Goal: Task Accomplishment & Management: Use online tool/utility

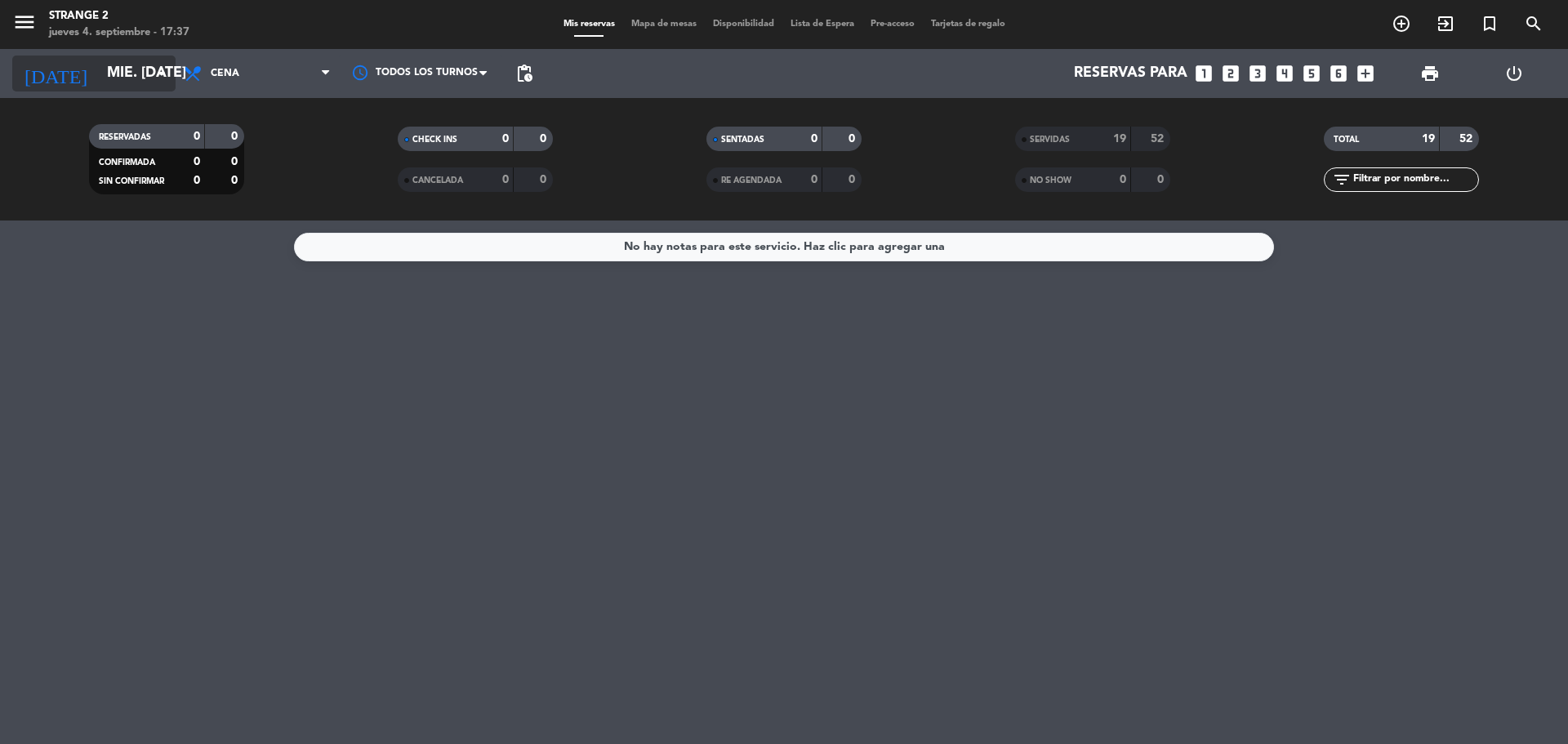
click at [99, 67] on input "mié. [DATE]" at bounding box center [193, 73] width 189 height 32
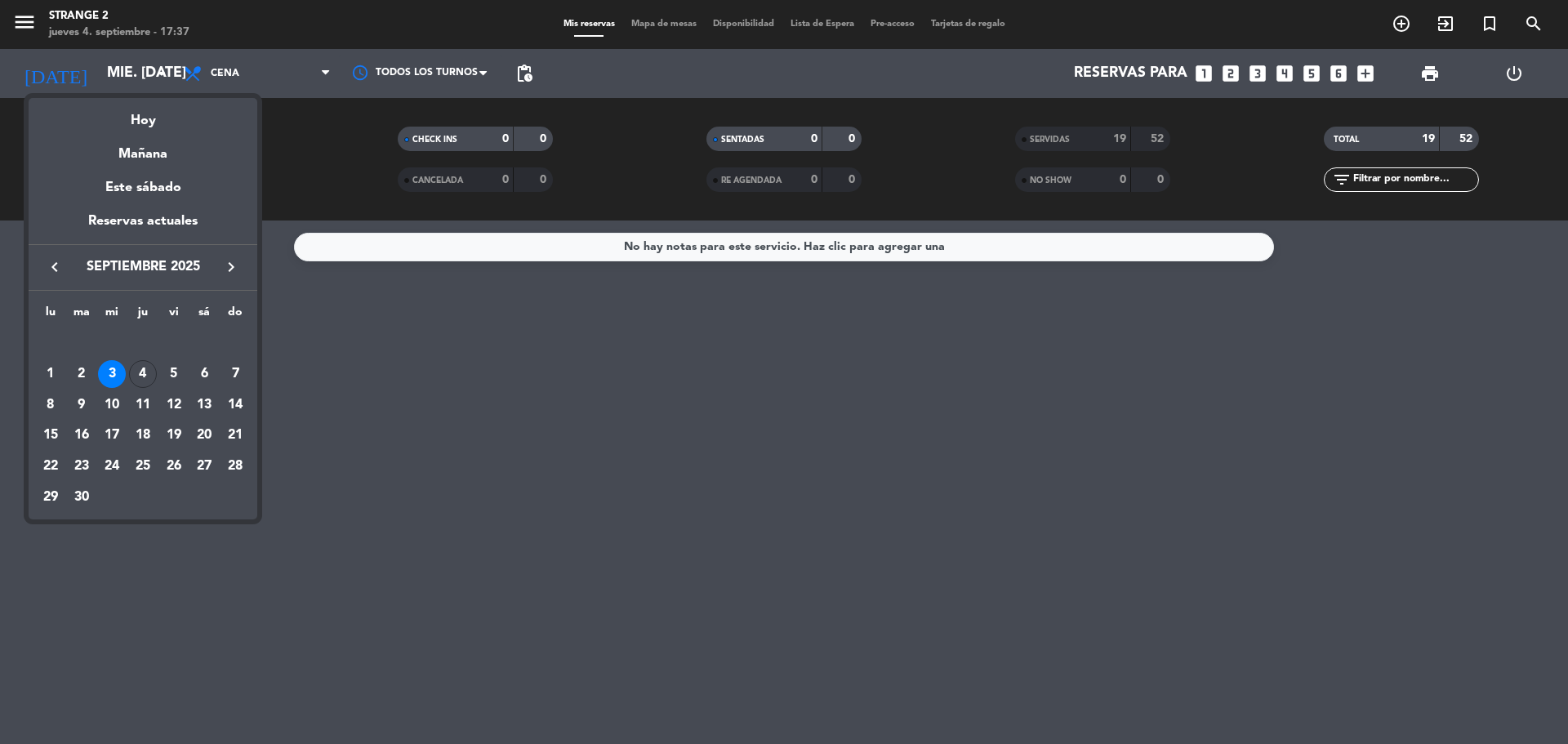
click at [129, 377] on td "4" at bounding box center [143, 374] width 31 height 31
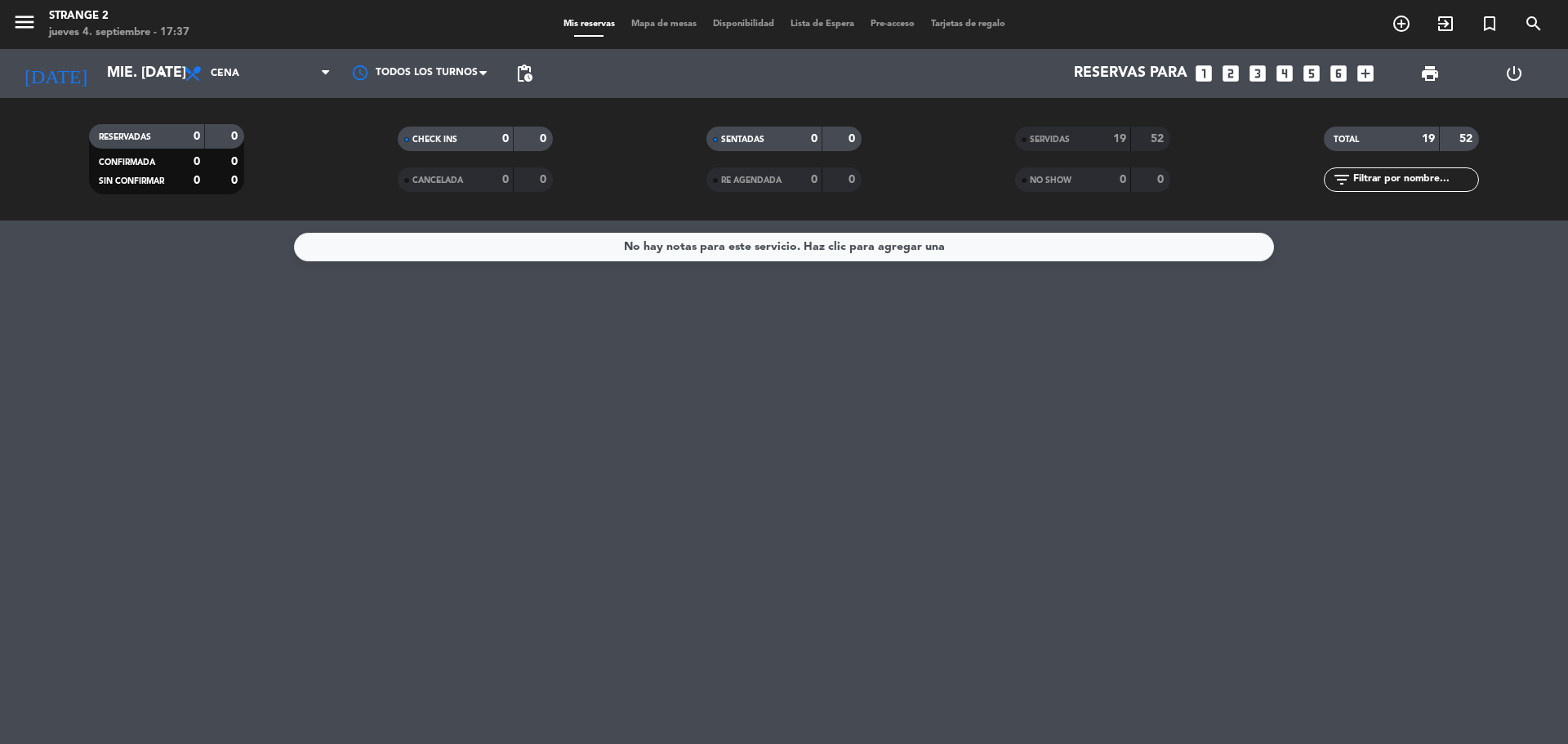
type input "[DEMOGRAPHIC_DATA] [DATE]"
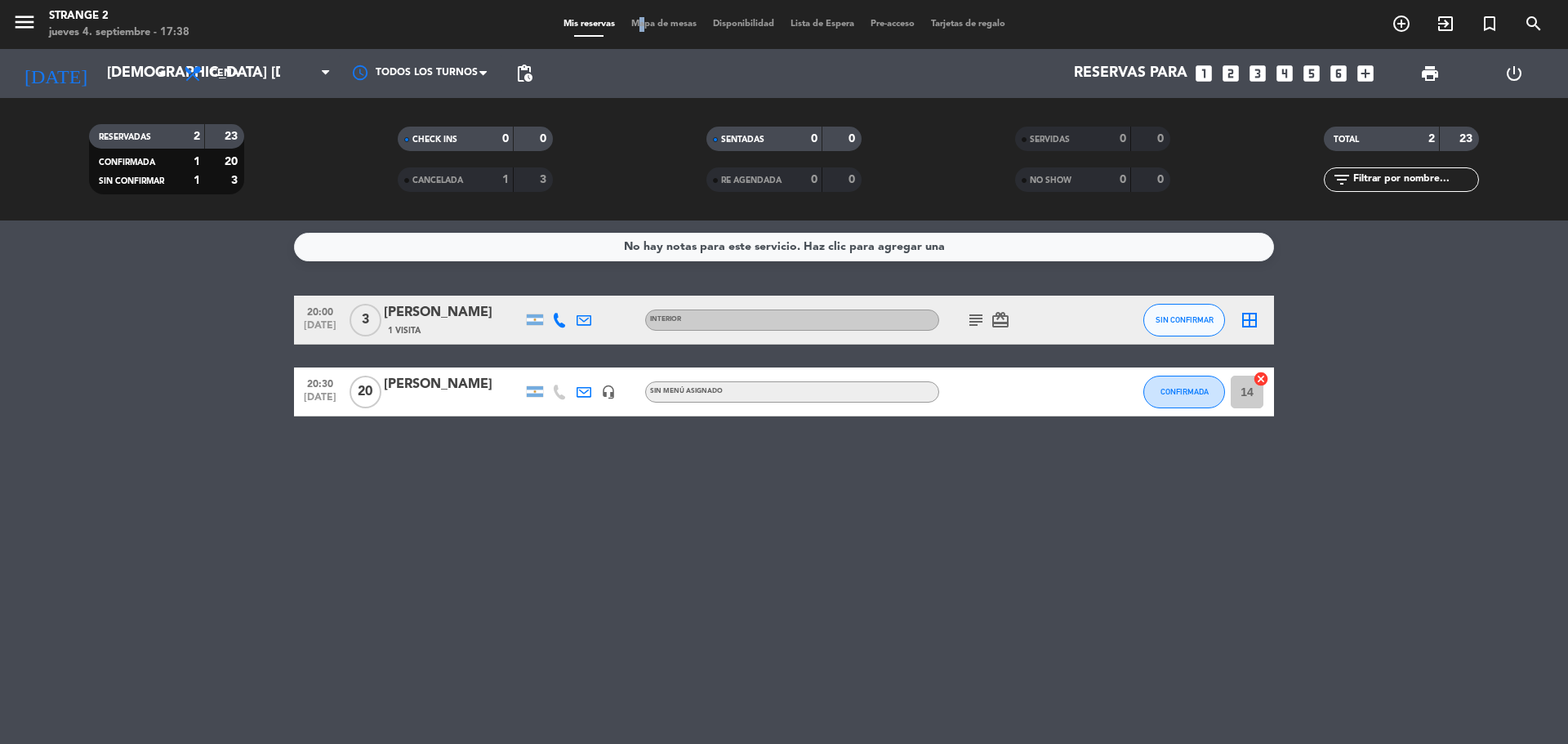
click at [632, 23] on span "Mapa de mesas" at bounding box center [664, 24] width 81 height 9
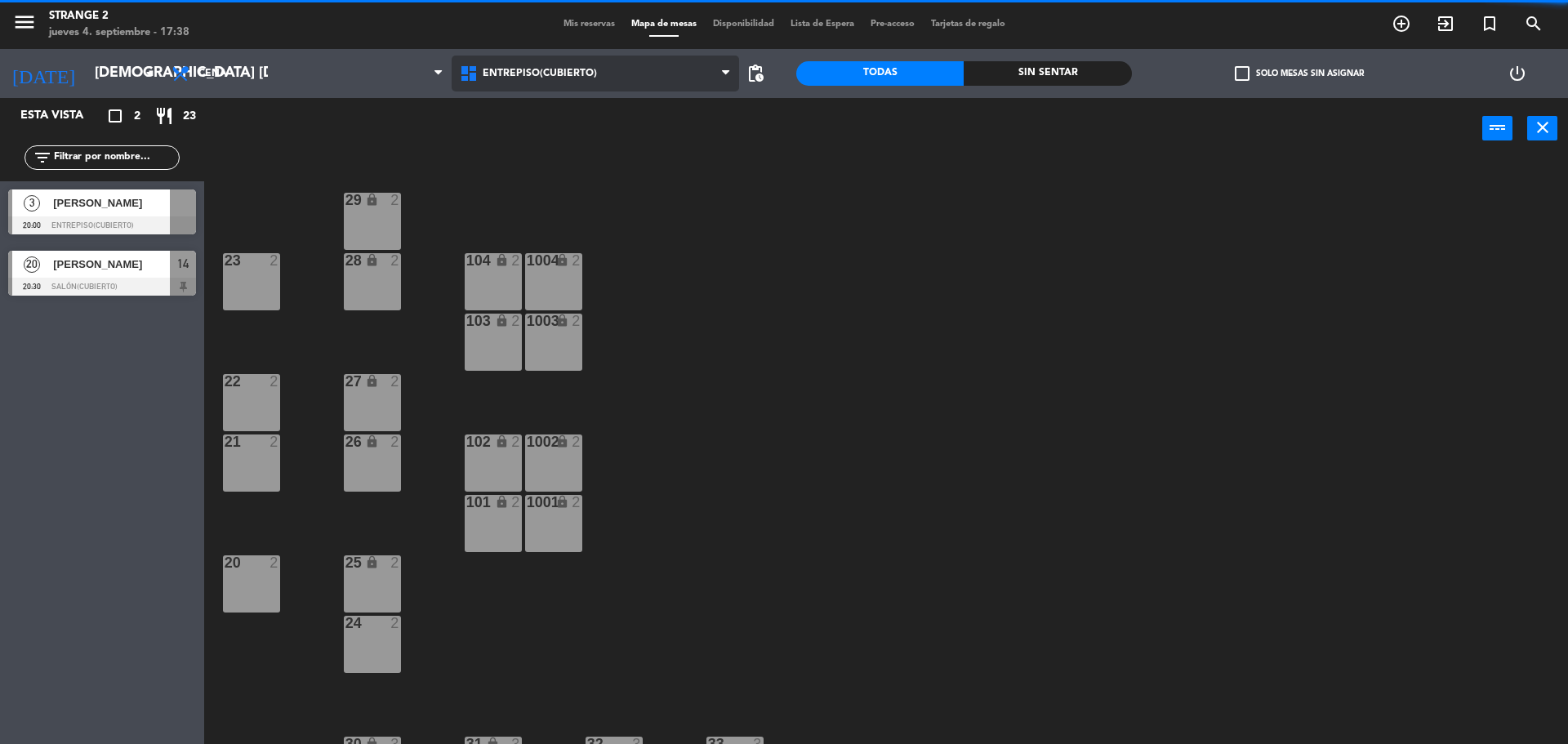
click at [521, 70] on span "Entrepiso(Cubierto)" at bounding box center [540, 73] width 114 height 11
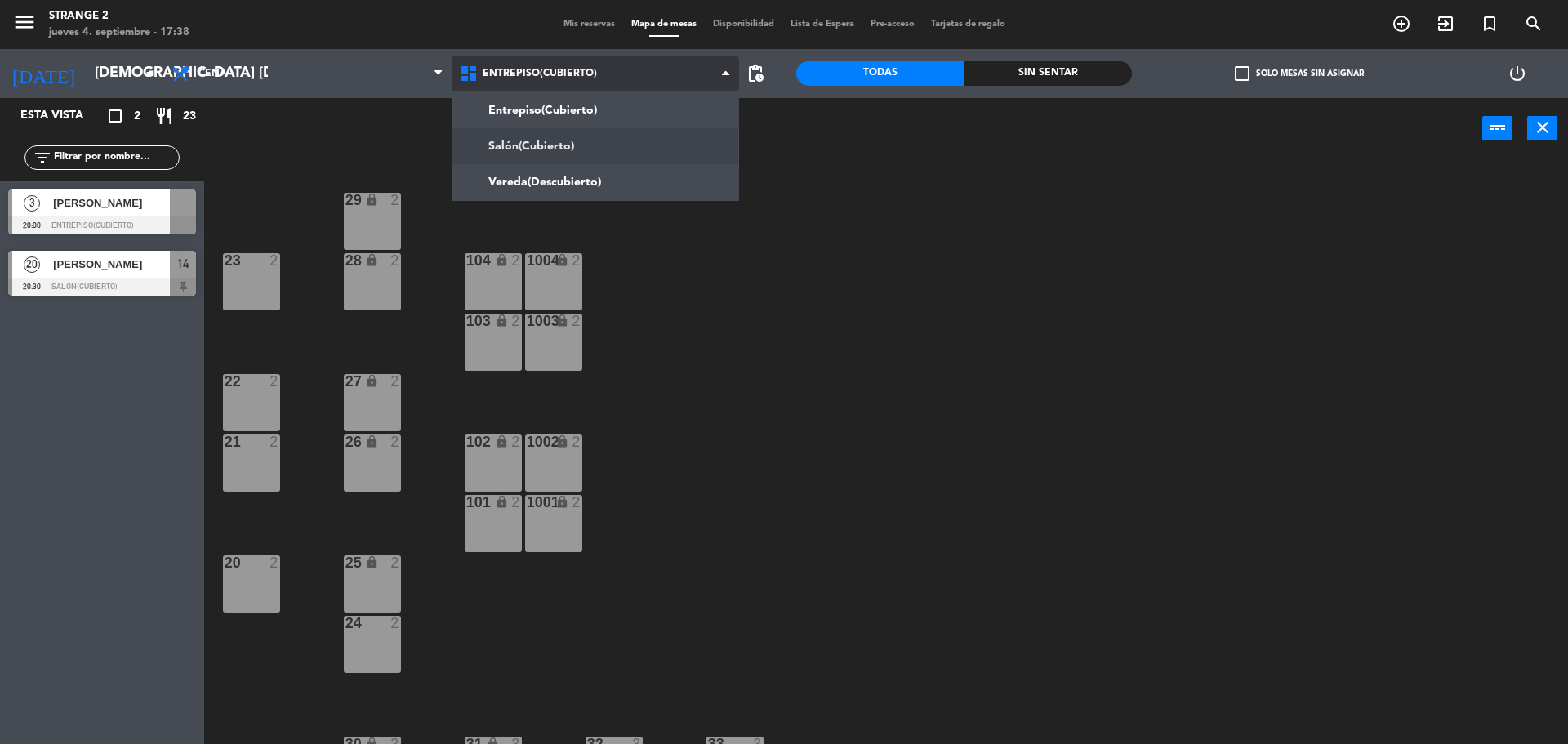
click at [544, 138] on ng-component "menu Strange 2 jueves 4. septiembre - 17:38 Mis reservas Mapa de mesas Disponib…" at bounding box center [784, 374] width 1568 height 749
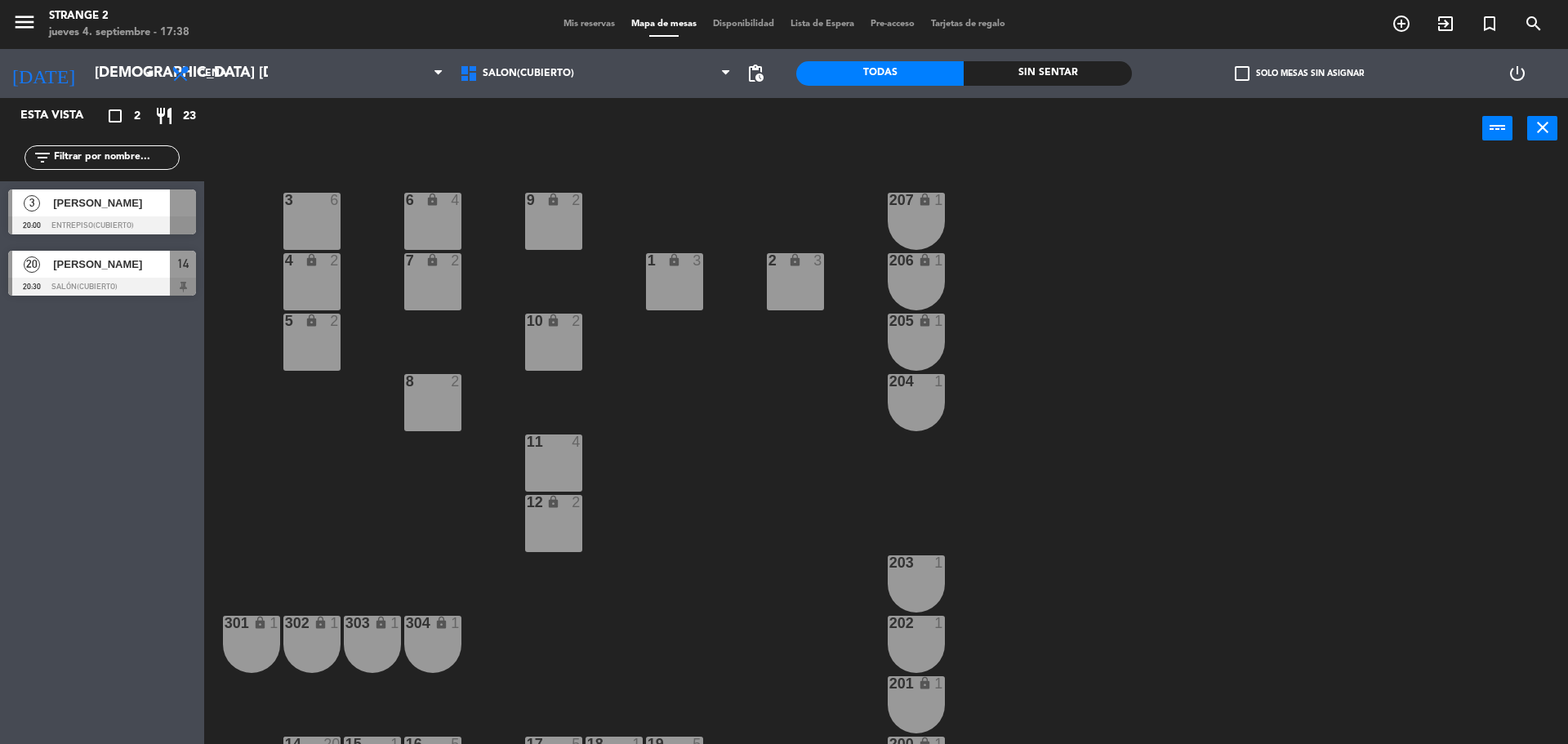
click at [102, 219] on div at bounding box center [102, 224] width 188 height 18
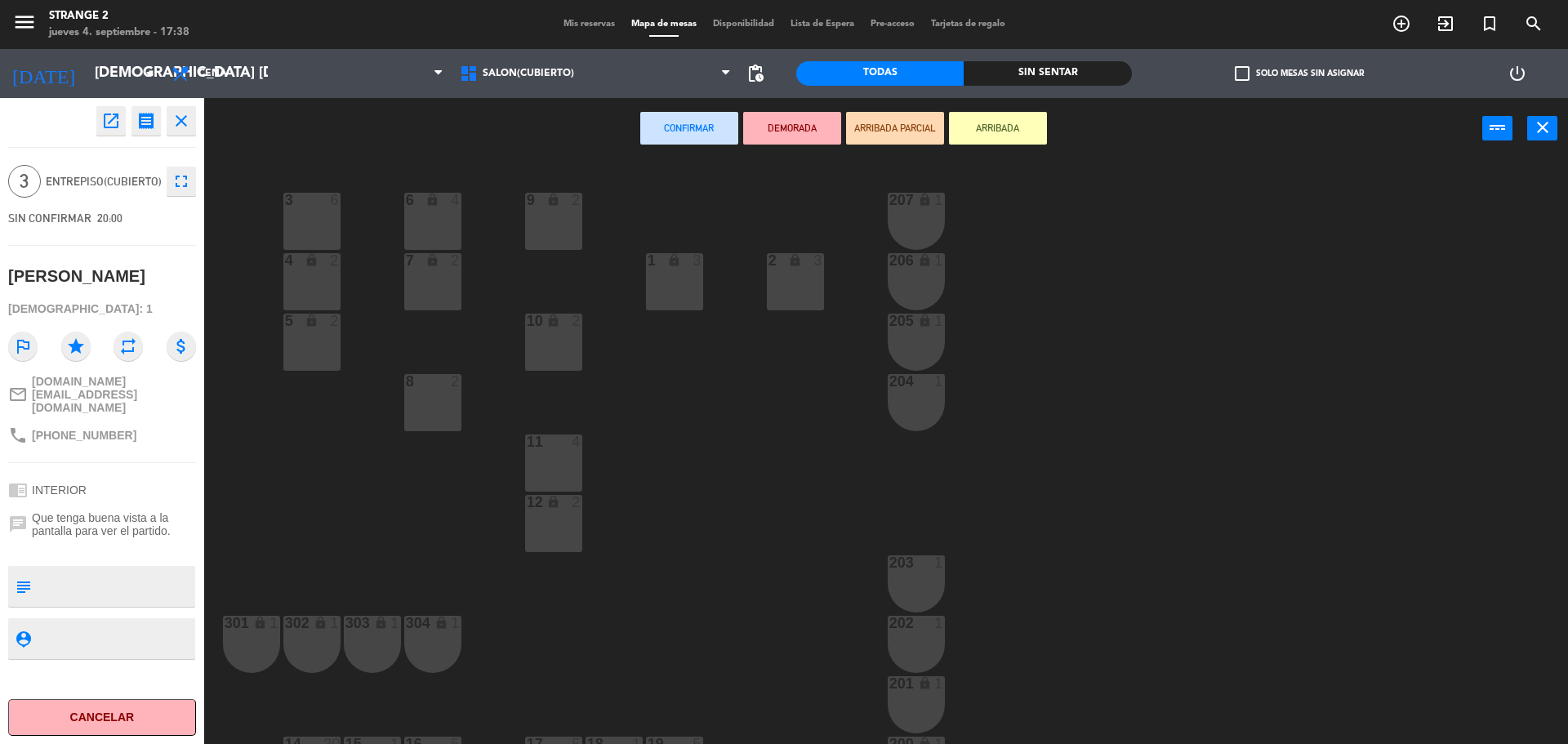
click at [555, 462] on div "11 4" at bounding box center [554, 463] width 57 height 57
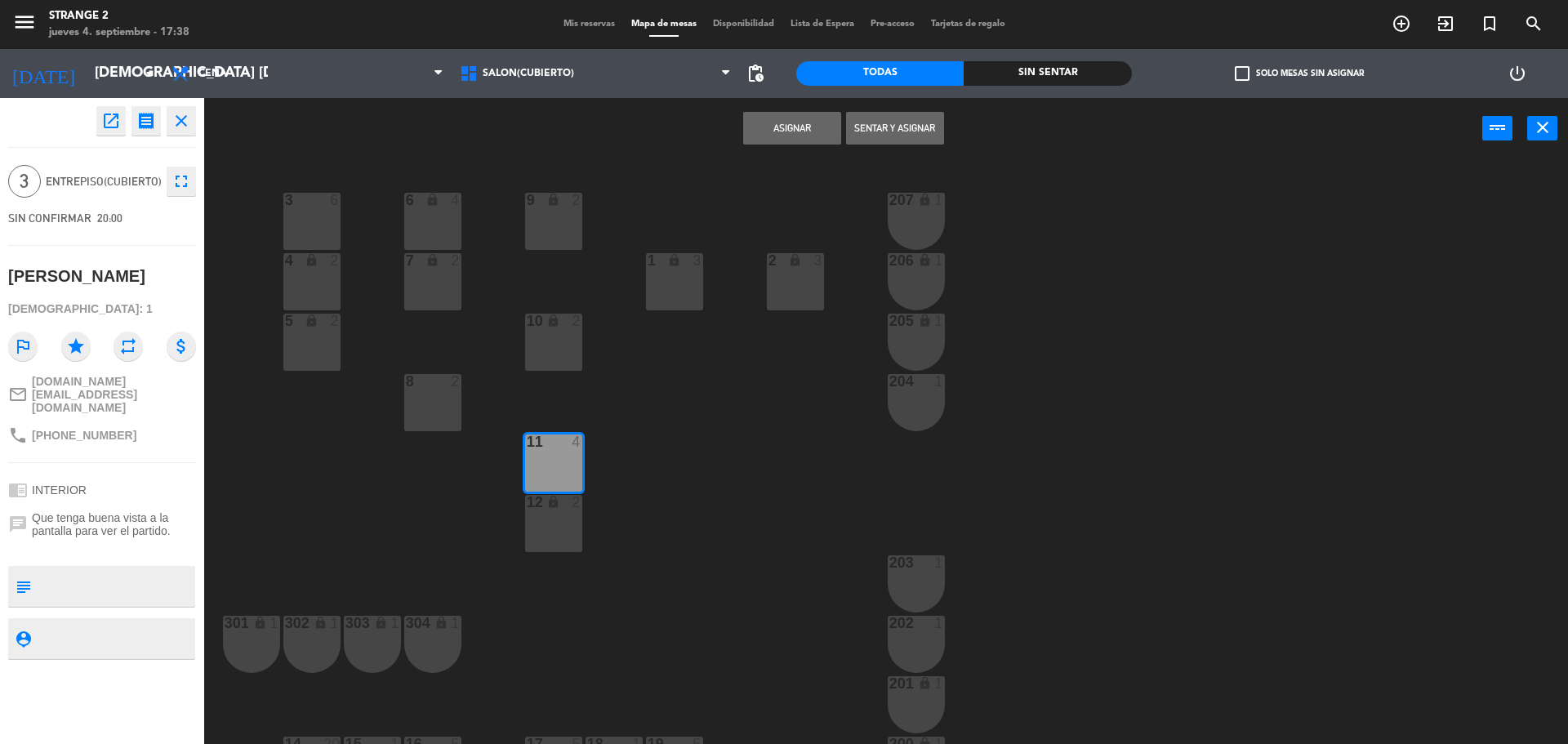
click at [539, 535] on div "12 lock 2" at bounding box center [554, 523] width 57 height 57
click at [777, 126] on button "Asignar" at bounding box center [792, 127] width 98 height 32
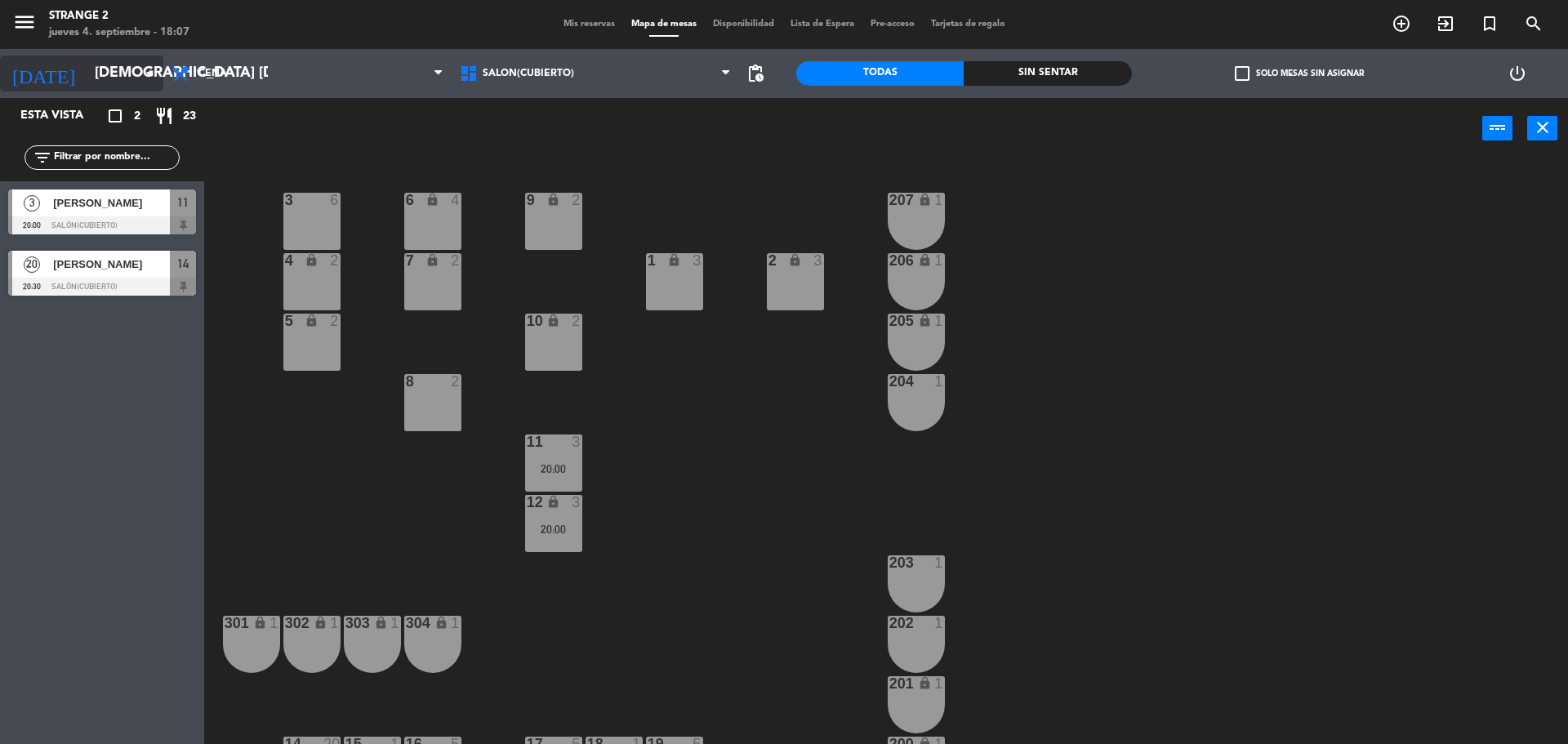
click at [108, 83] on input "[DEMOGRAPHIC_DATA] [DATE]" at bounding box center [181, 73] width 189 height 32
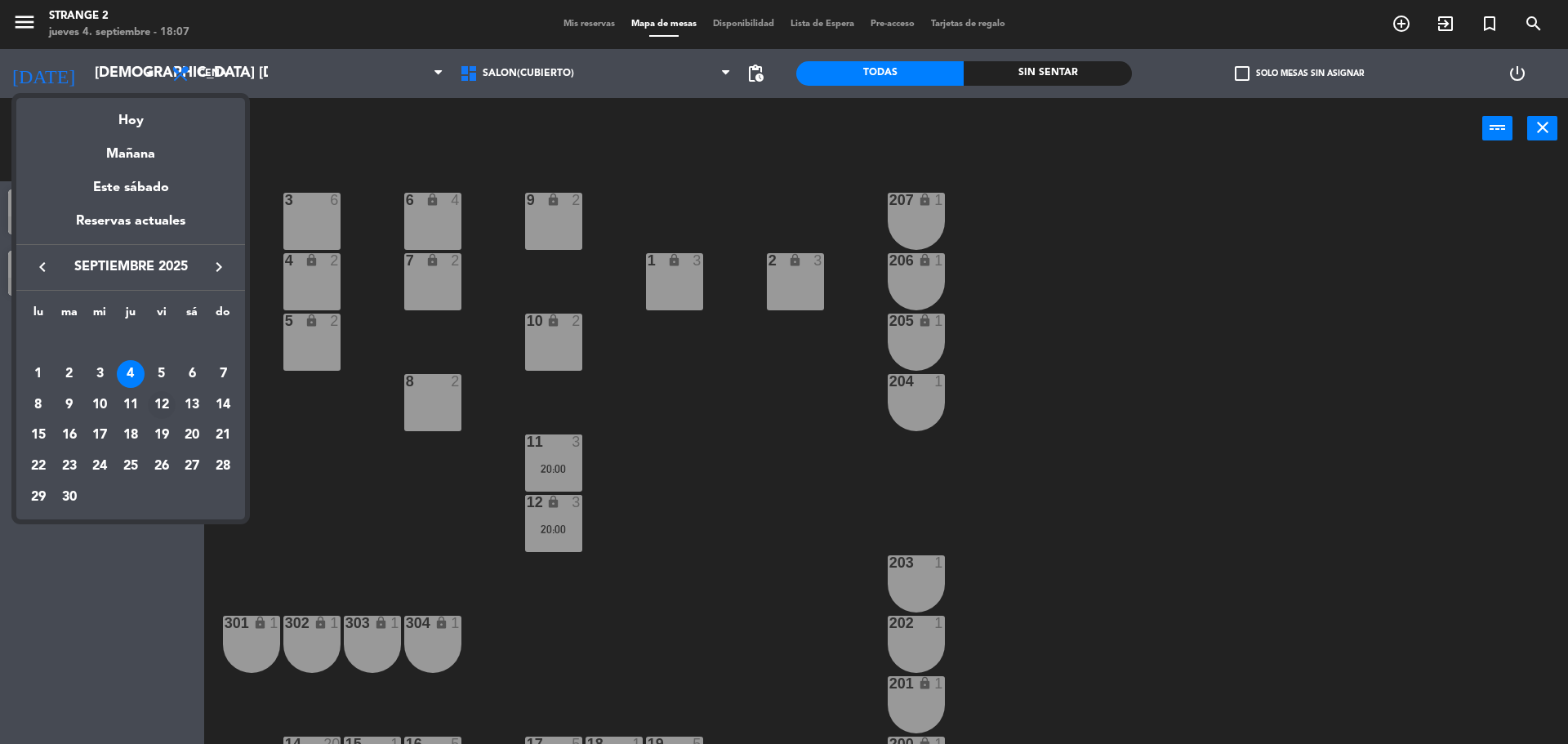
click at [169, 401] on div "12" at bounding box center [162, 405] width 28 height 28
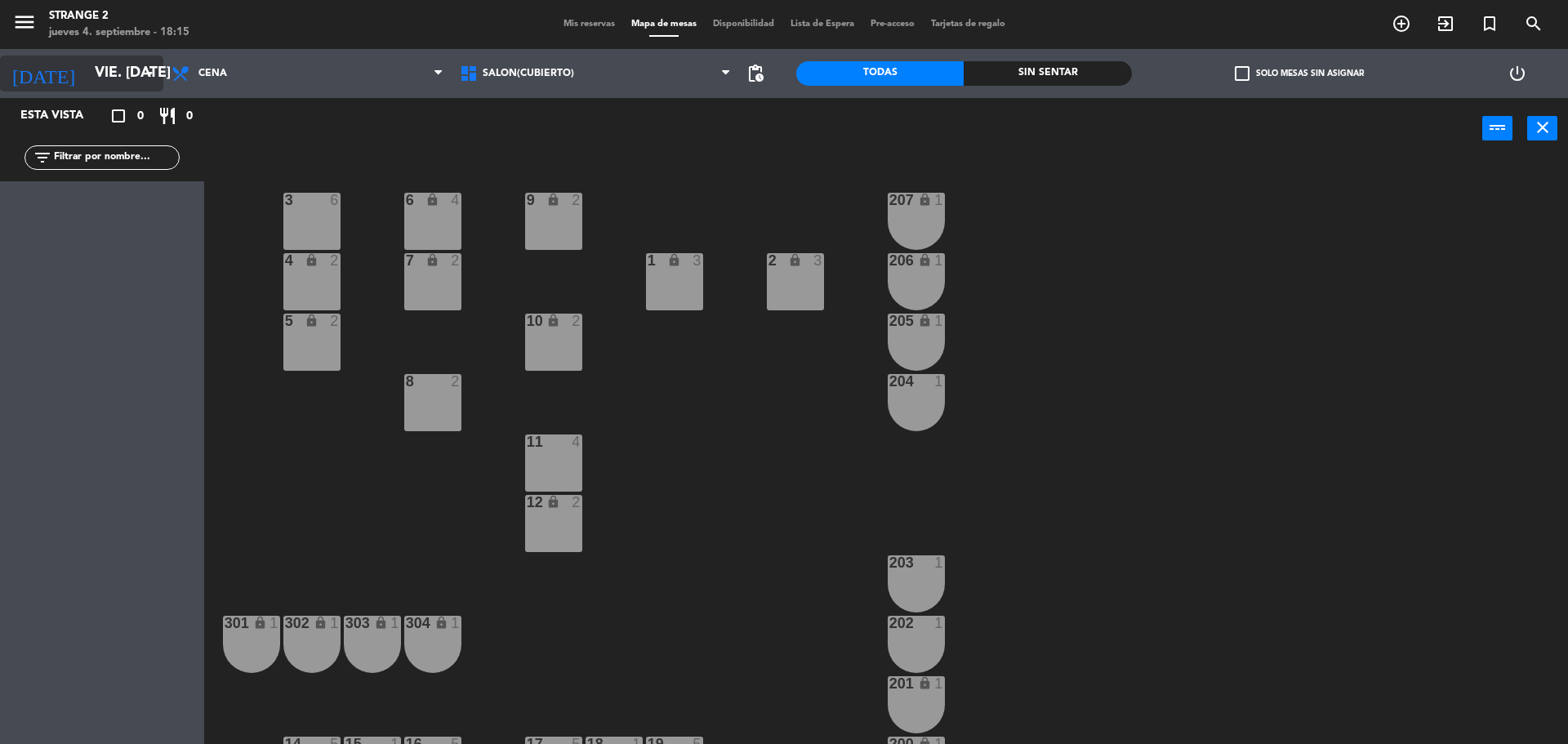
click at [87, 75] on input "vie. [DATE]" at bounding box center [181, 73] width 189 height 32
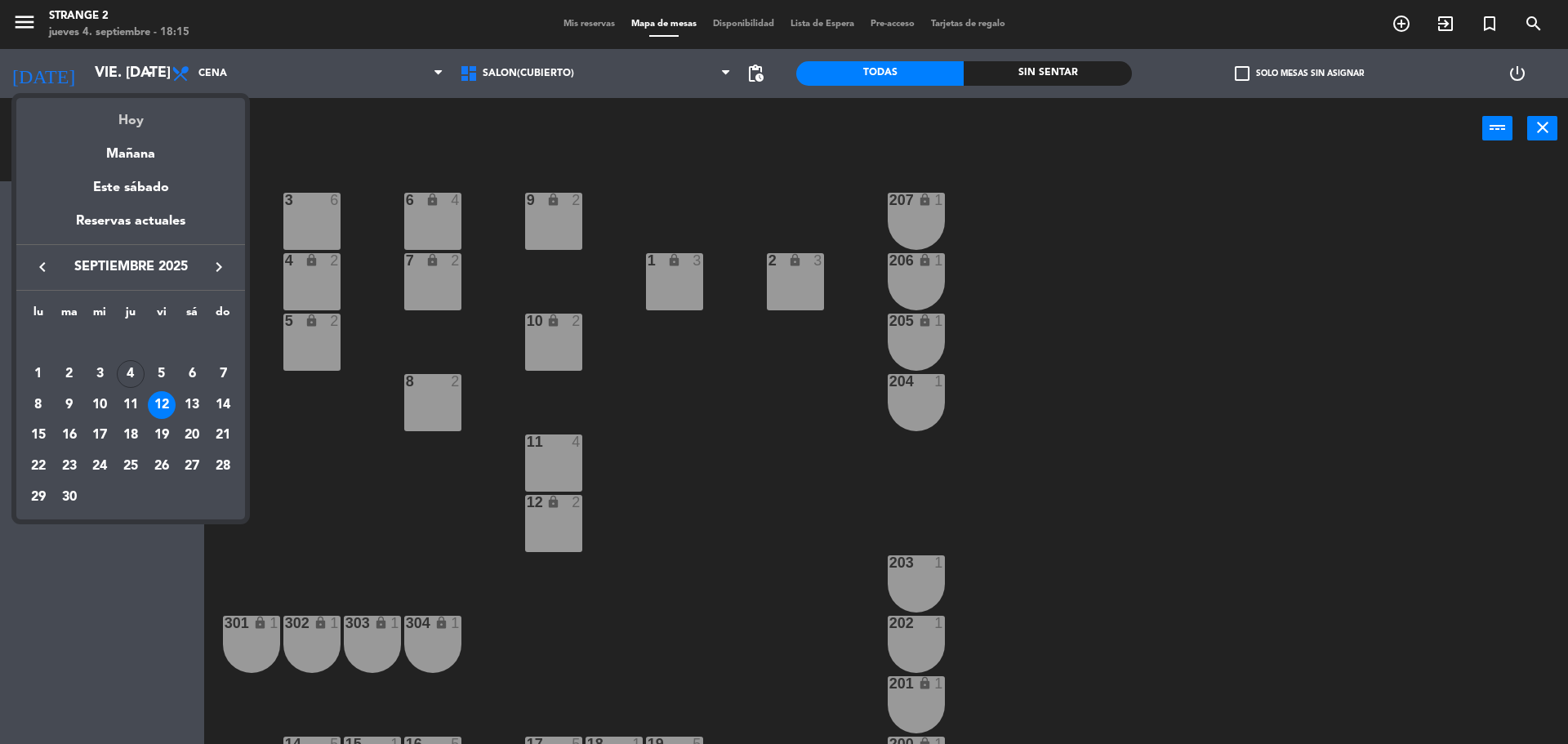
click at [135, 122] on div "Hoy" at bounding box center [131, 114] width 229 height 33
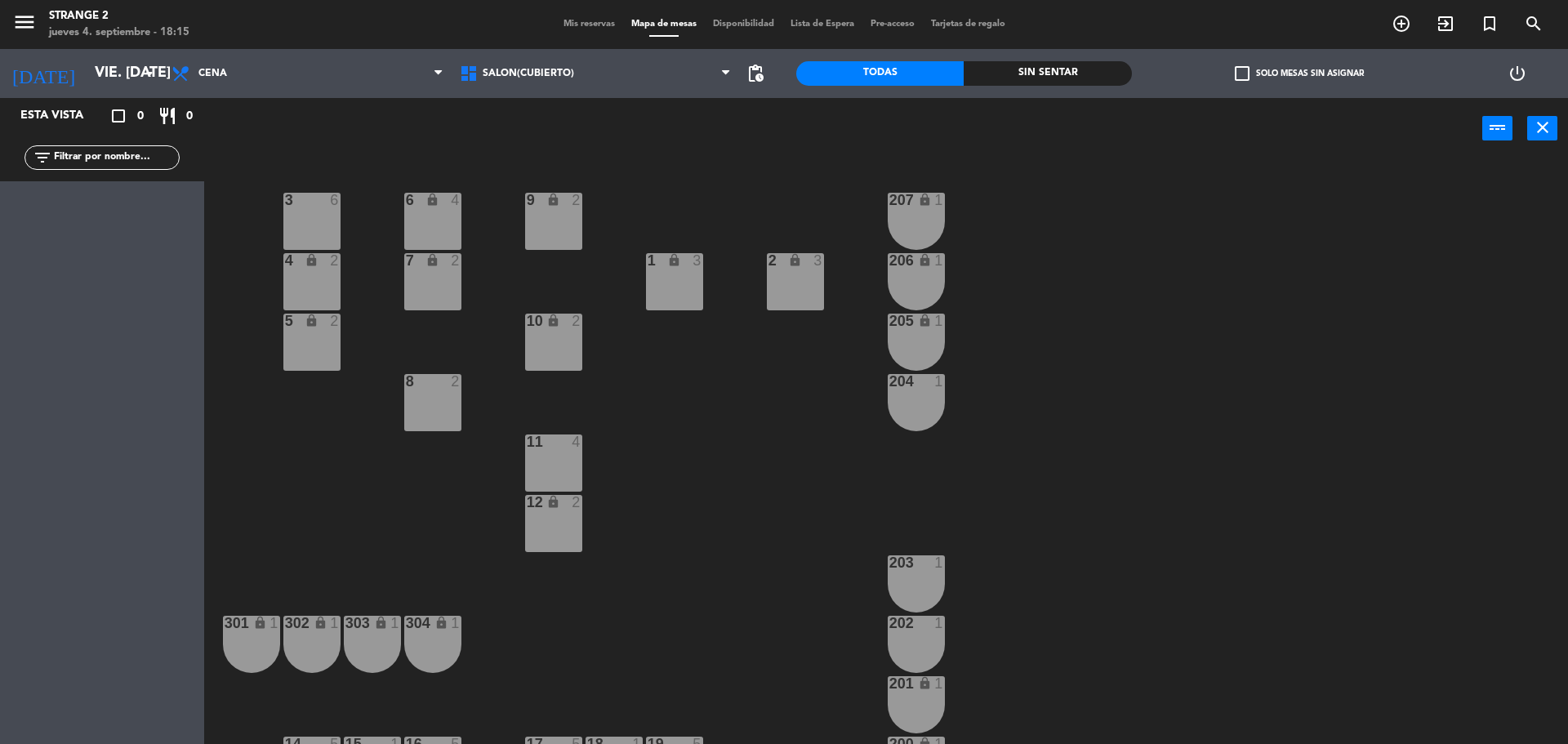
type input "[DEMOGRAPHIC_DATA] [DATE]"
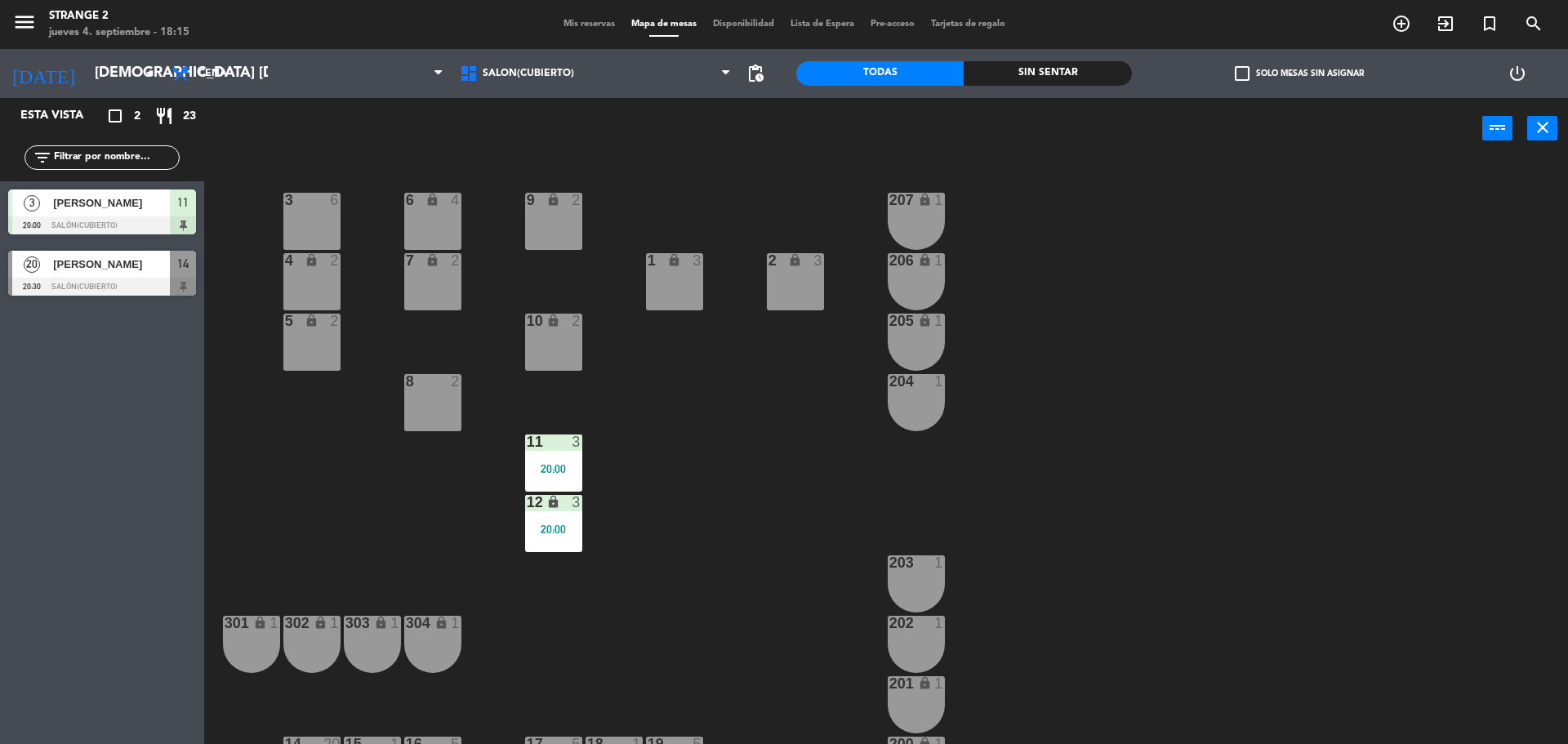
click at [548, 208] on div "lock" at bounding box center [553, 200] width 27 height 16
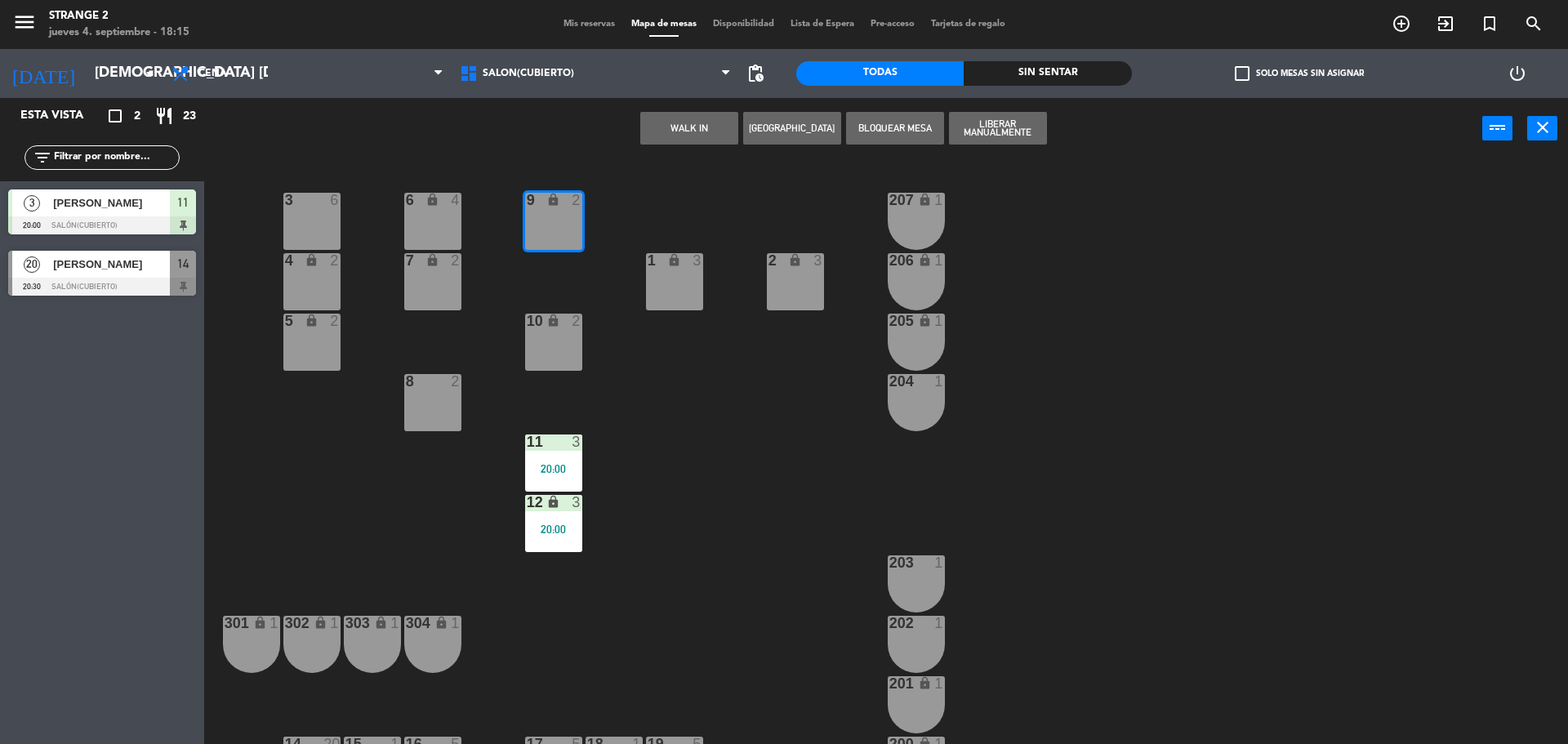
click at [696, 134] on button "WALK IN" at bounding box center [689, 127] width 98 height 32
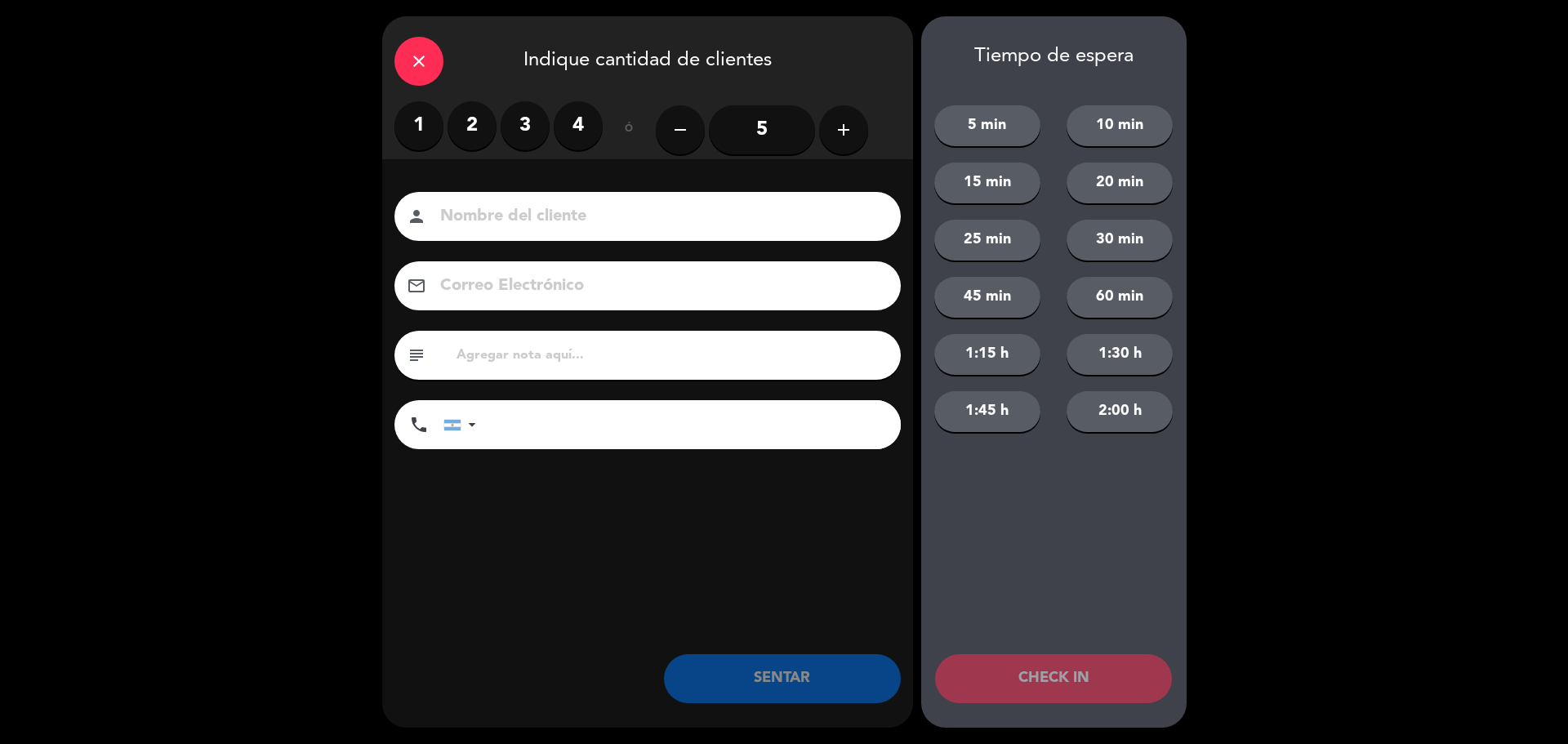
click at [461, 121] on label "2" at bounding box center [472, 126] width 49 height 49
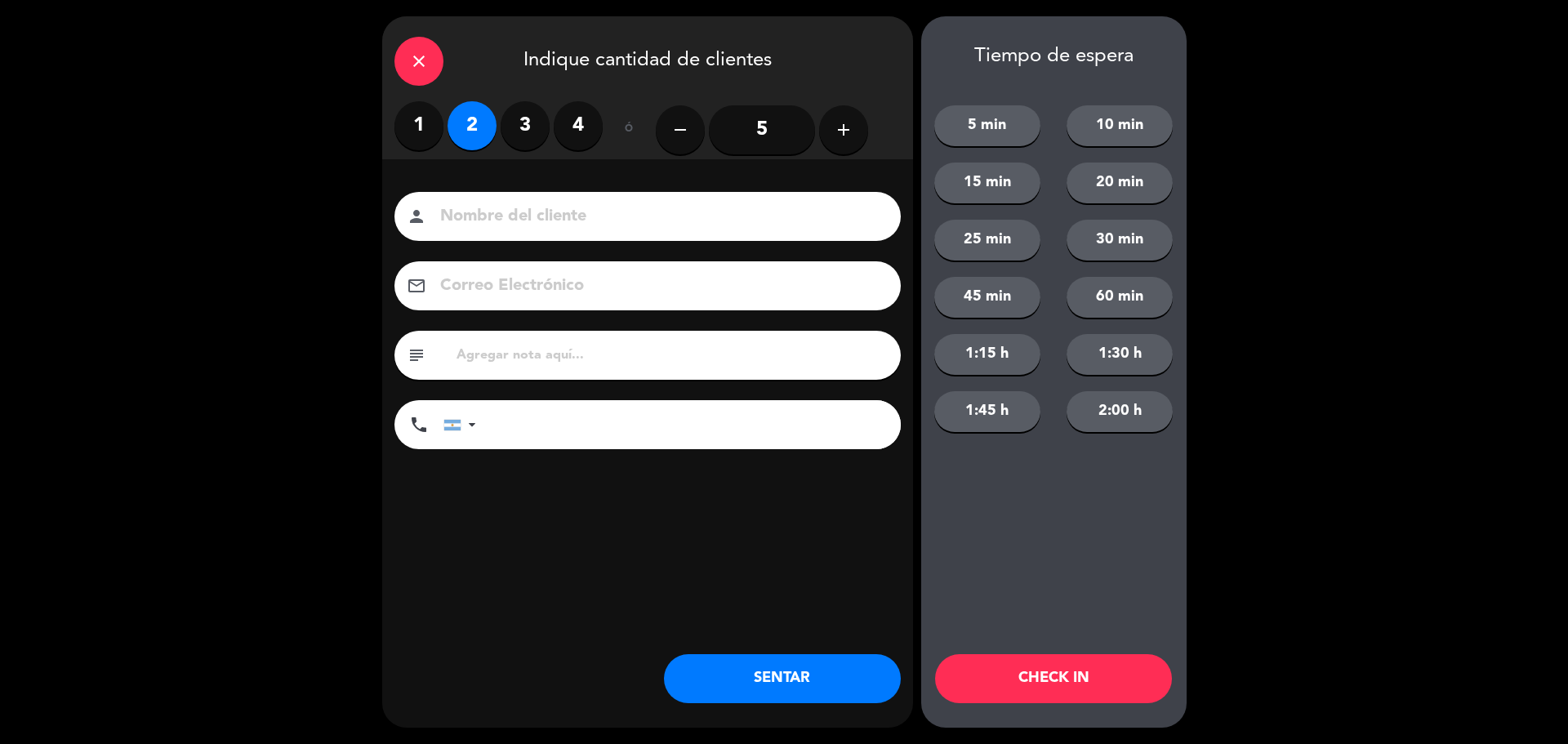
click at [757, 690] on button "SENTAR" at bounding box center [782, 678] width 237 height 49
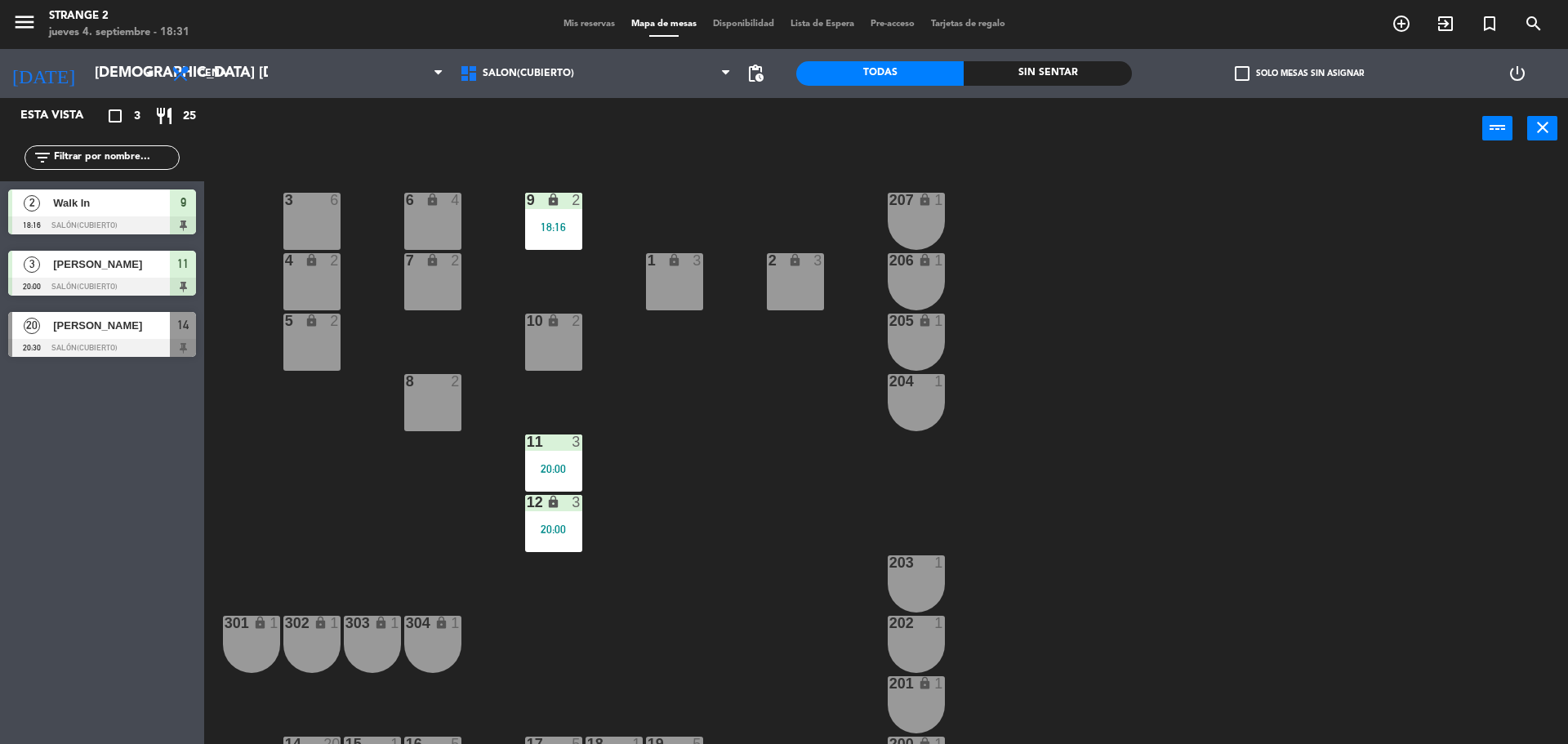
click at [938, 581] on div "203 1" at bounding box center [916, 584] width 57 height 57
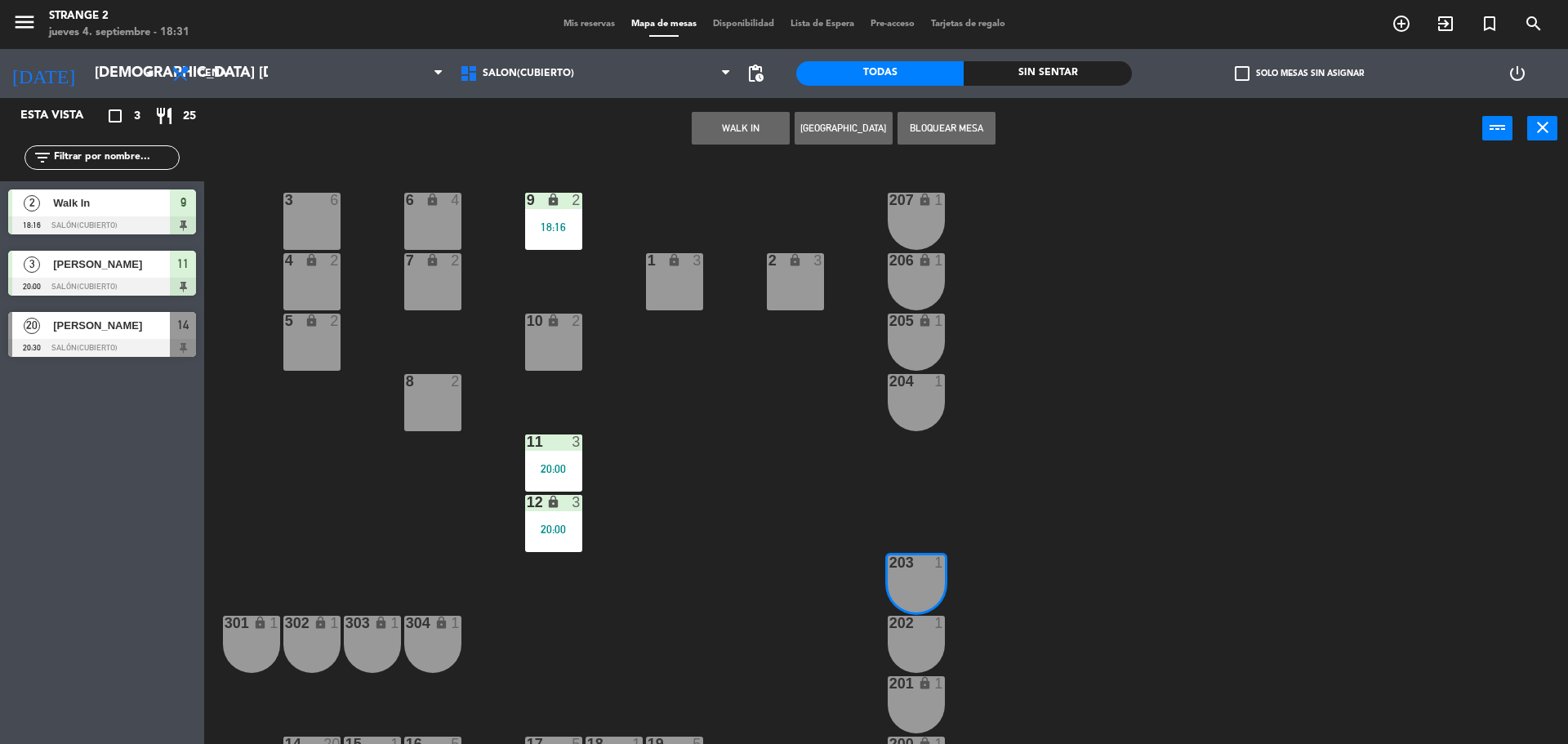
click at [737, 122] on button "WALK IN" at bounding box center [740, 127] width 98 height 32
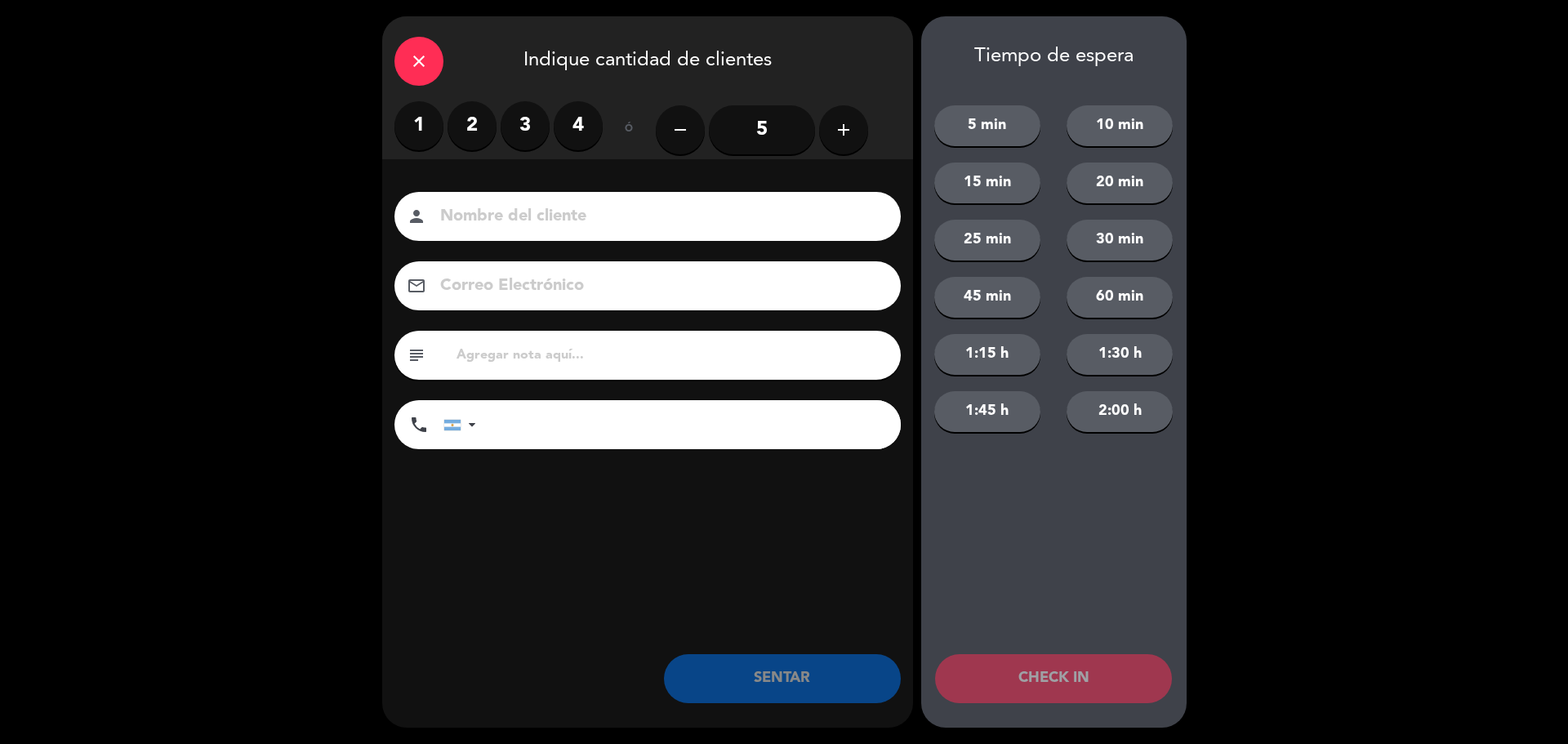
click at [427, 126] on label "1" at bounding box center [418, 126] width 49 height 49
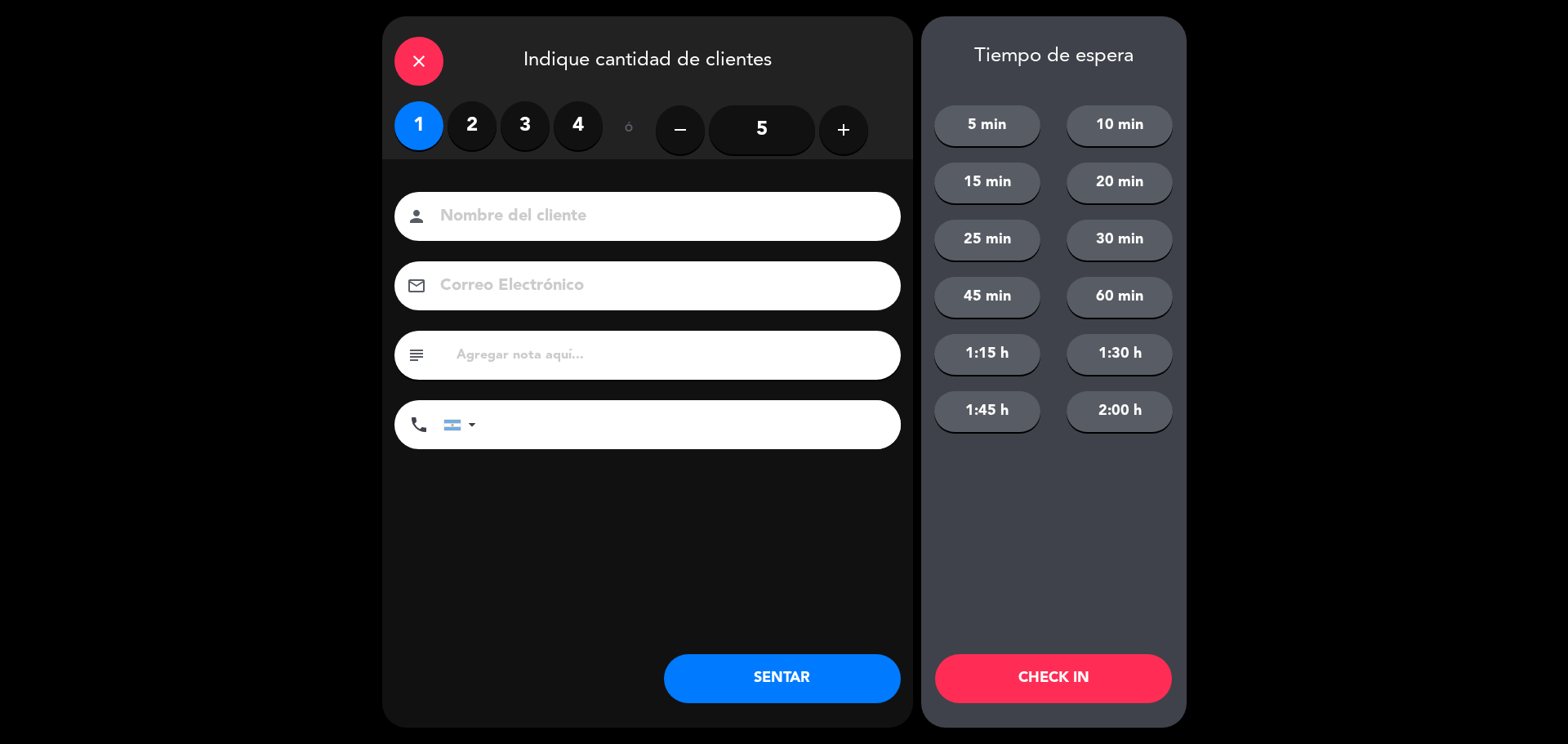
click at [760, 663] on button "SENTAR" at bounding box center [782, 678] width 237 height 49
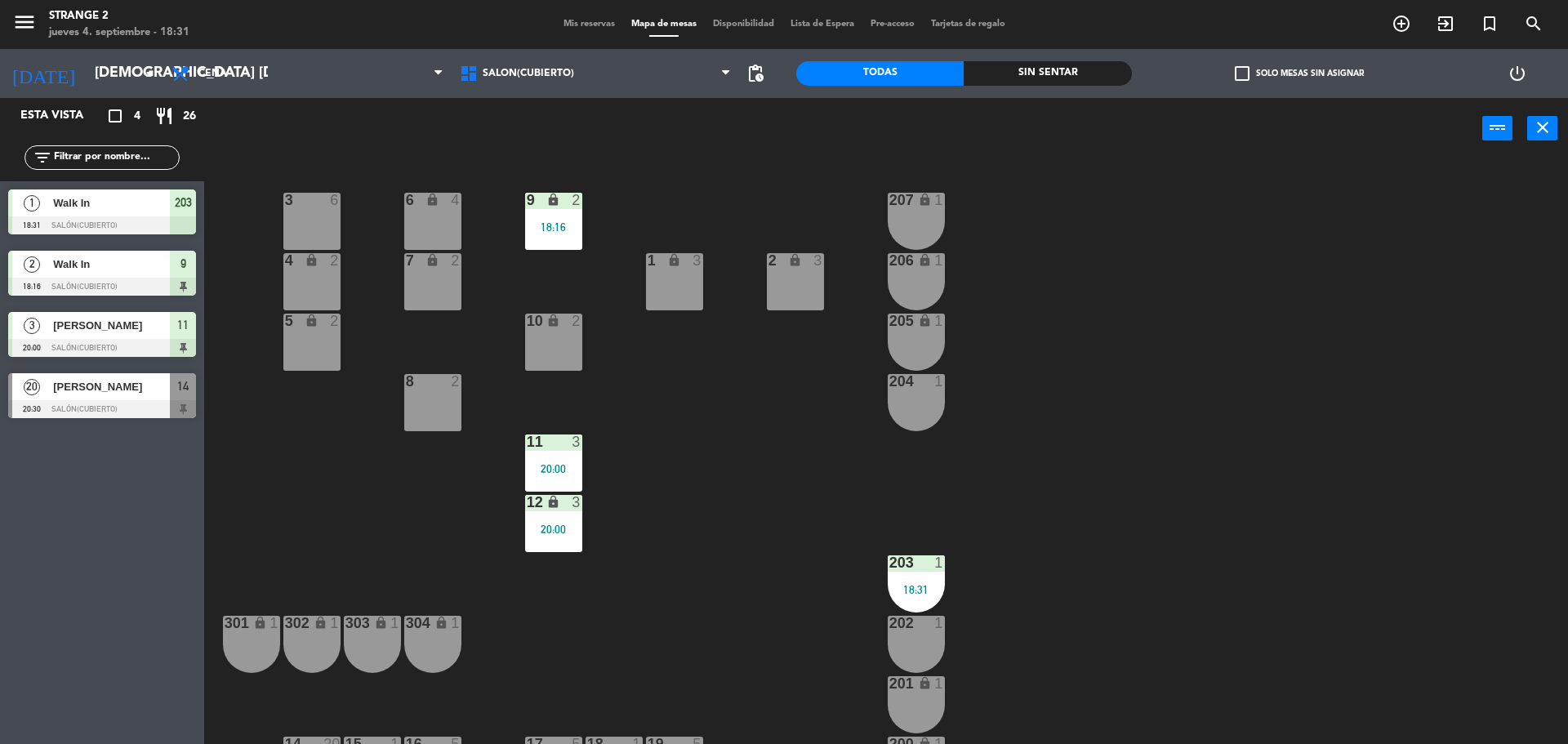
click at [925, 414] on div "204 1" at bounding box center [916, 402] width 57 height 57
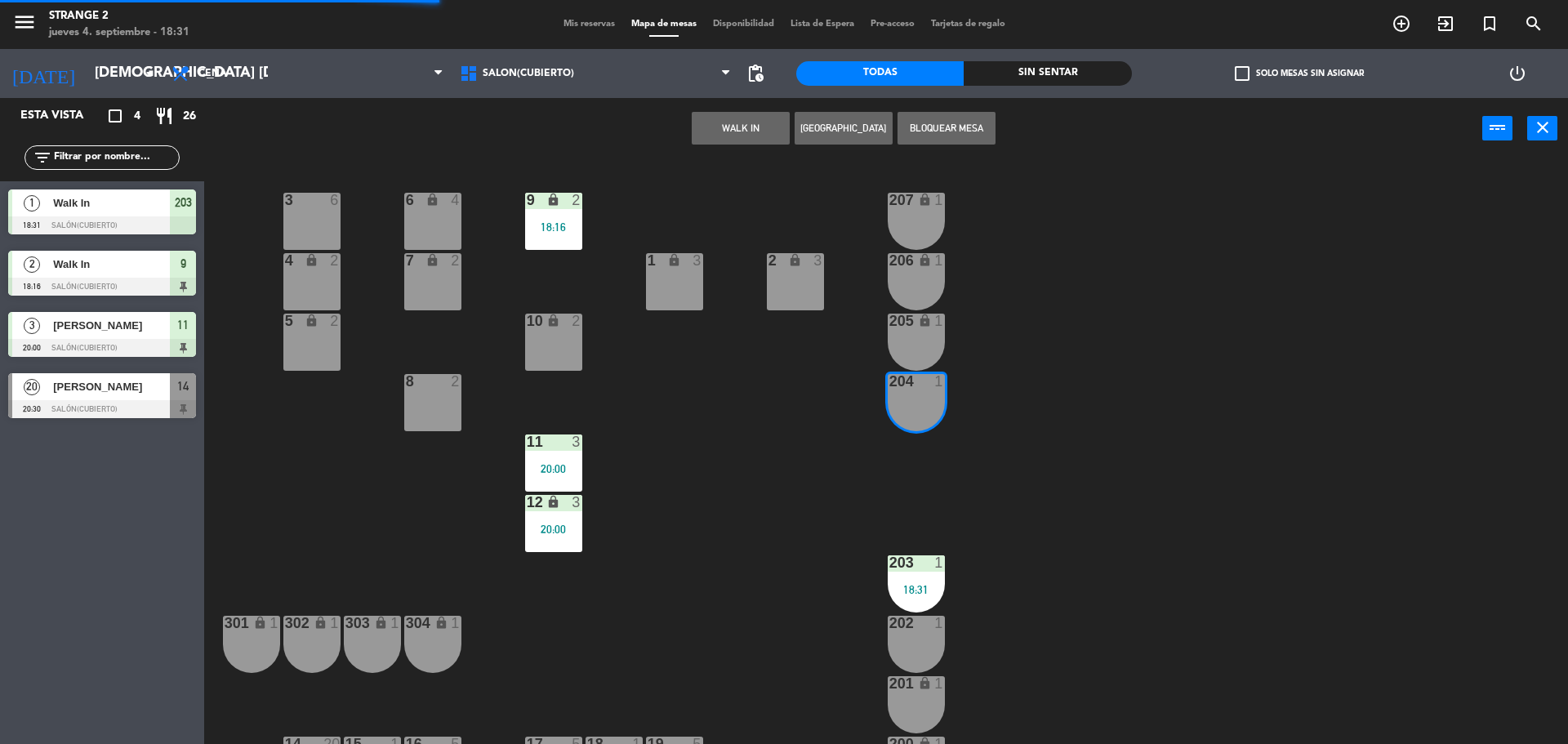
click at [916, 351] on div "205 lock 1" at bounding box center [916, 342] width 57 height 57
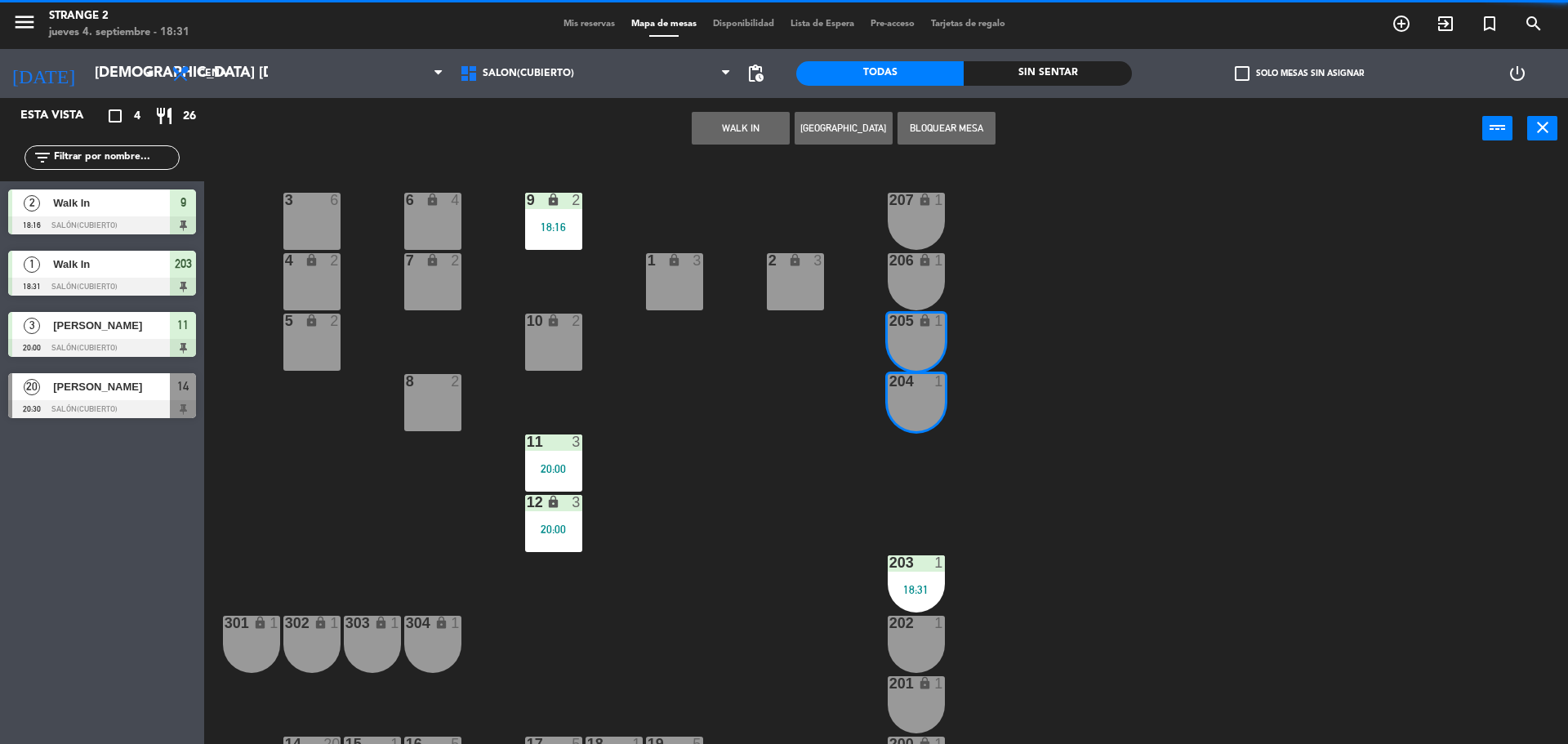
click at [891, 259] on div "206" at bounding box center [890, 260] width 1 height 15
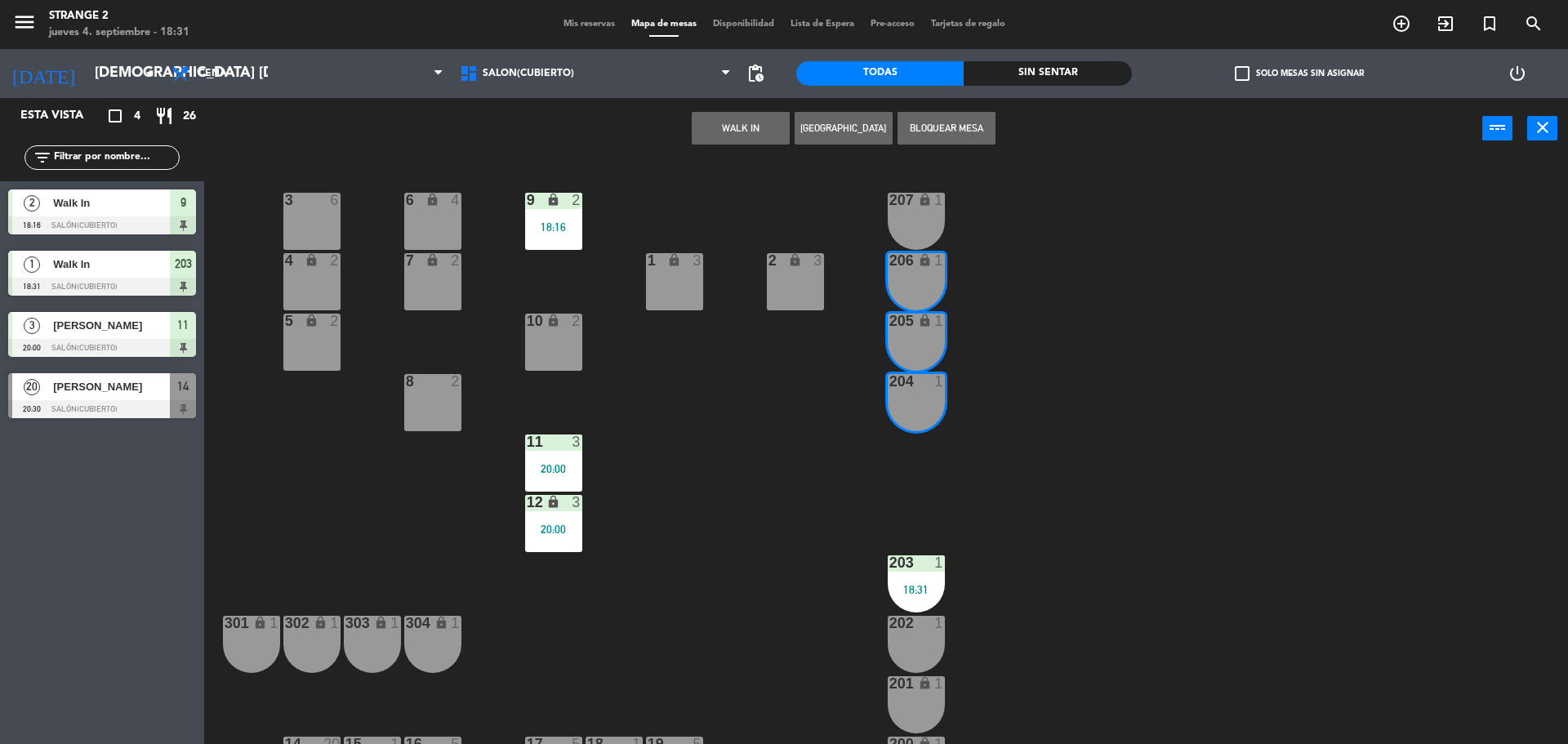
click at [744, 127] on button "WALK IN" at bounding box center [740, 127] width 98 height 32
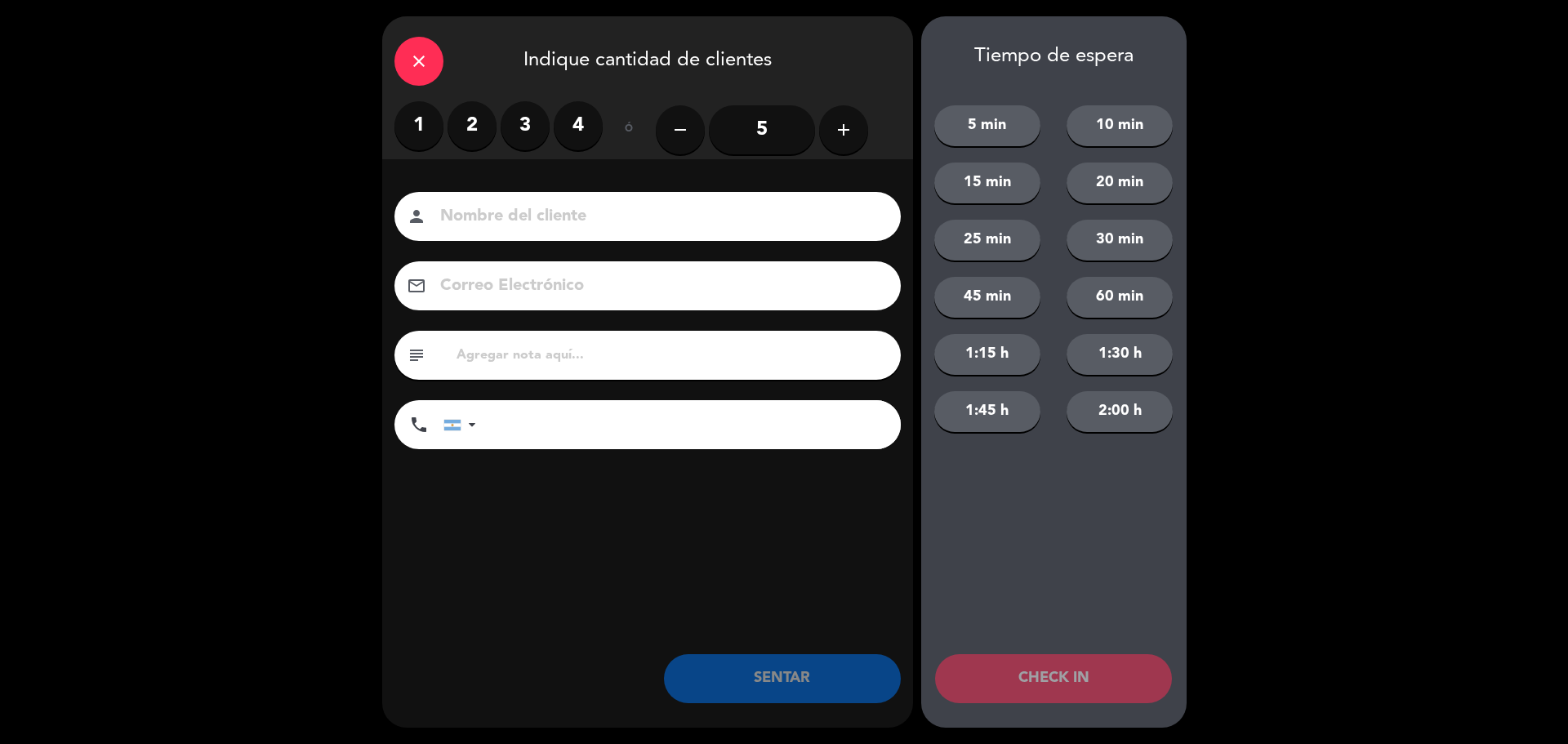
click at [472, 126] on label "2" at bounding box center [472, 126] width 49 height 49
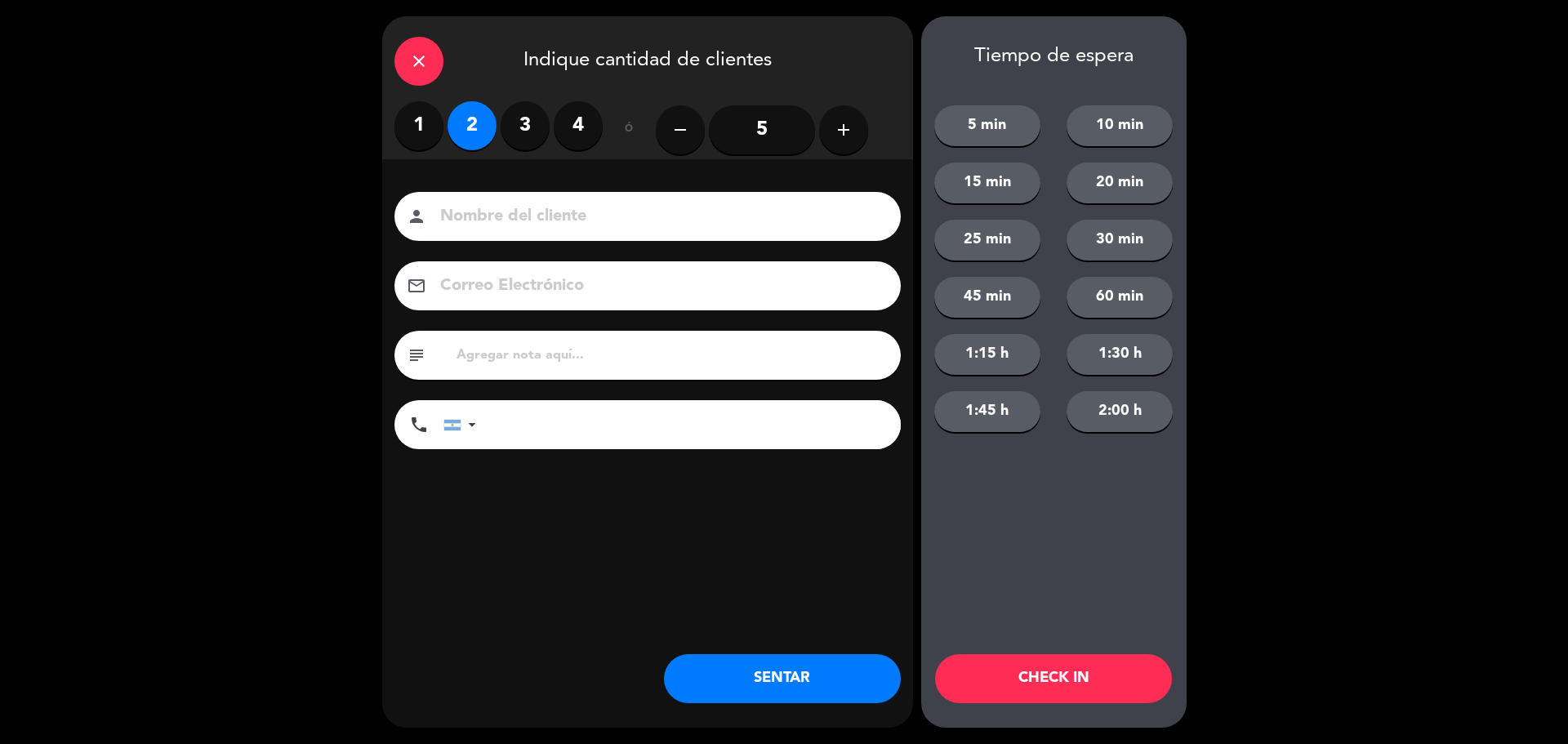
click at [510, 125] on label "3" at bounding box center [524, 126] width 49 height 49
click at [760, 681] on button "SENTAR" at bounding box center [782, 678] width 237 height 49
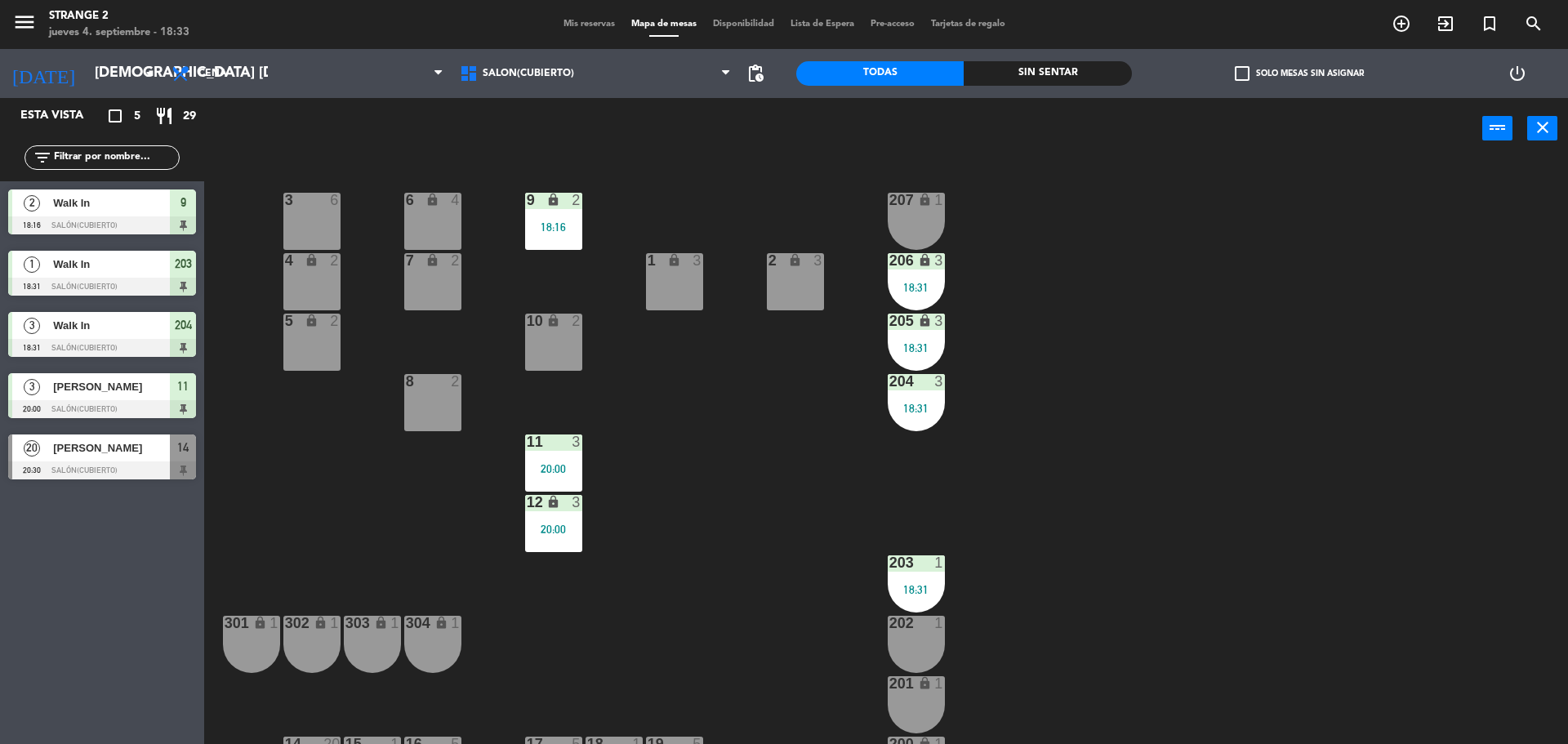
click at [11, 11] on div "menu Strange 2 jueves 4. septiembre - 18:33" at bounding box center [196, 25] width 392 height 39
click at [22, 21] on icon "menu" at bounding box center [24, 22] width 25 height 25
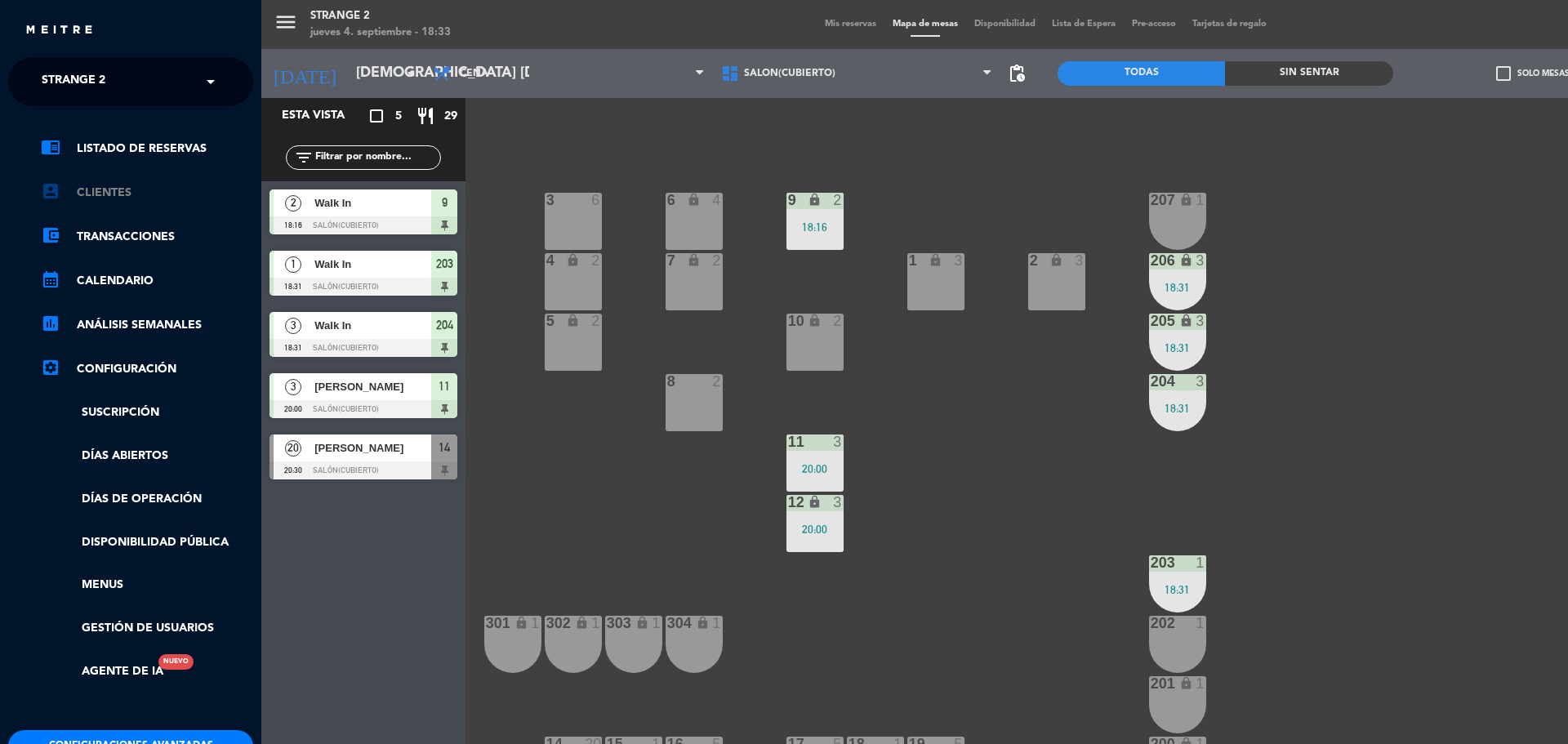
click at [134, 199] on link "account_box Clientes" at bounding box center [147, 192] width 212 height 19
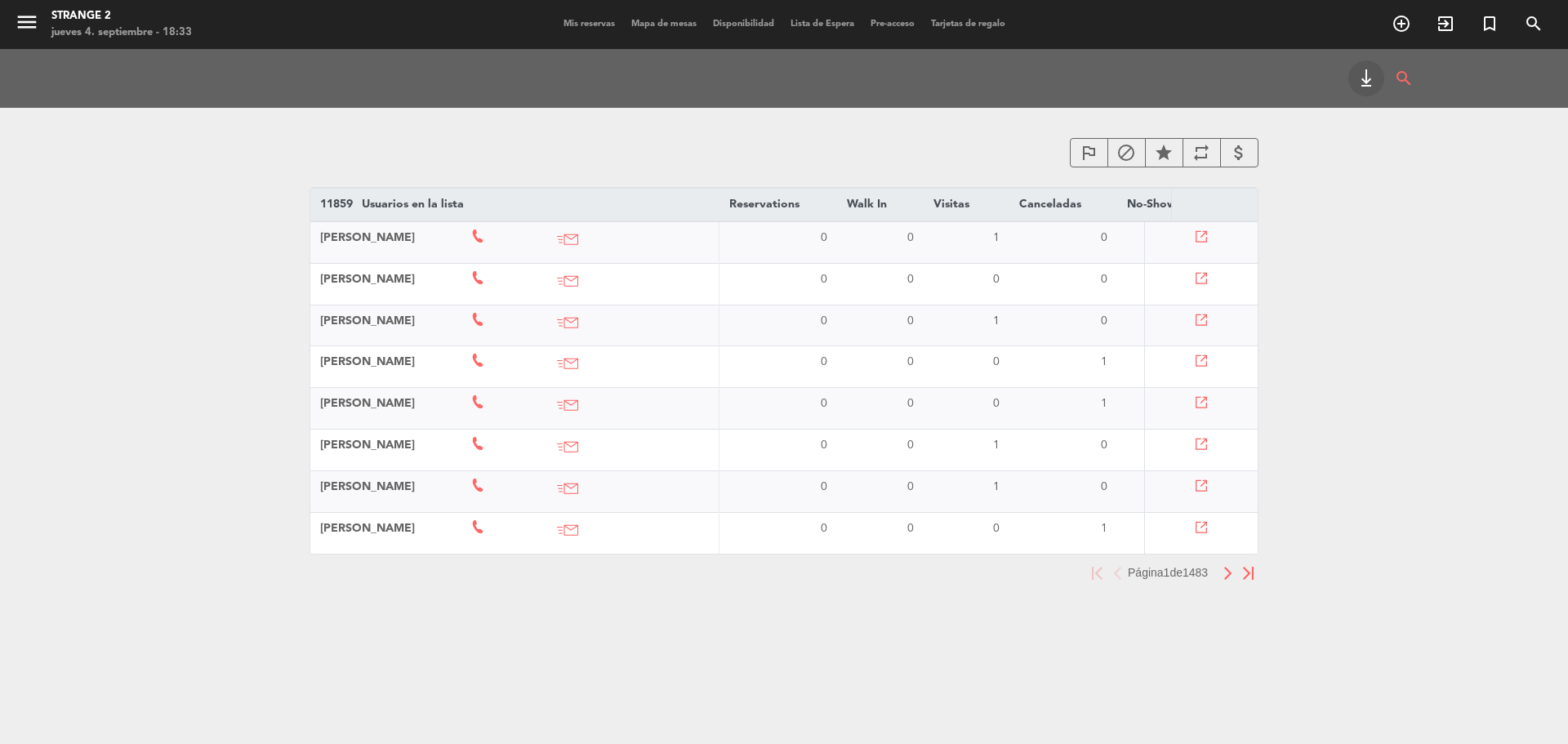
click at [1110, 150] on div "block" at bounding box center [1127, 153] width 39 height 30
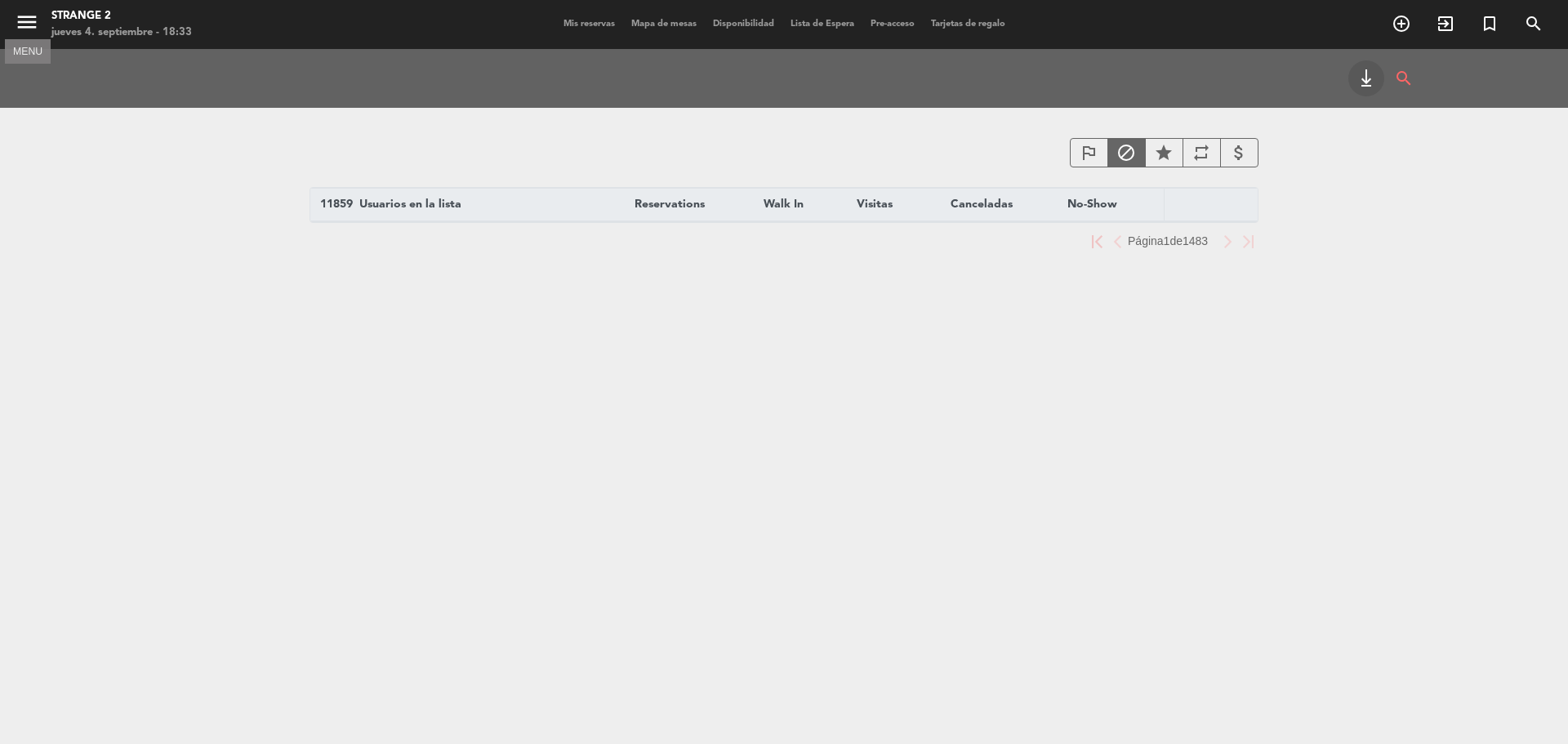
click at [30, 21] on icon "menu" at bounding box center [27, 22] width 25 height 25
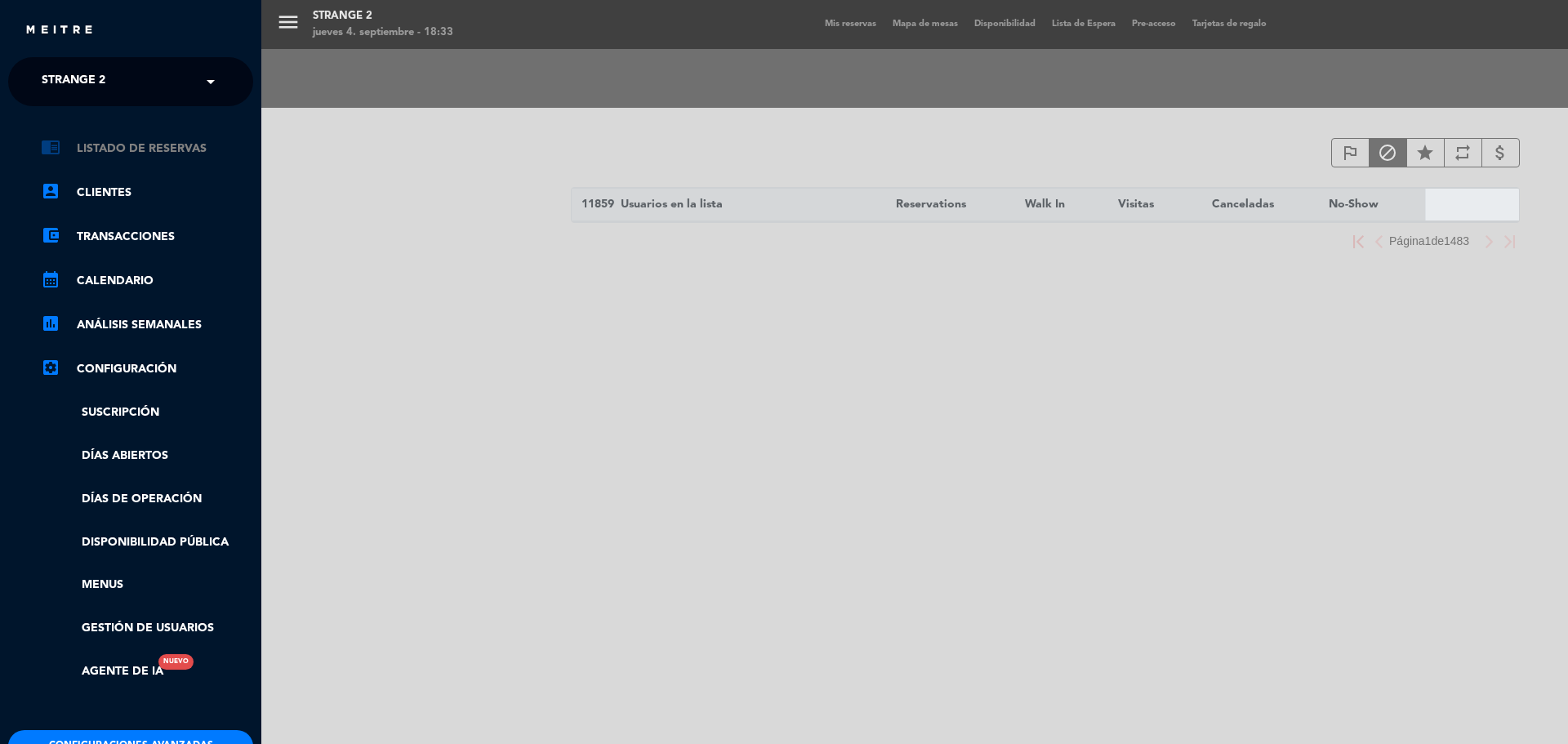
click at [175, 147] on link "chrome_reader_mode Listado de Reservas" at bounding box center [147, 148] width 212 height 19
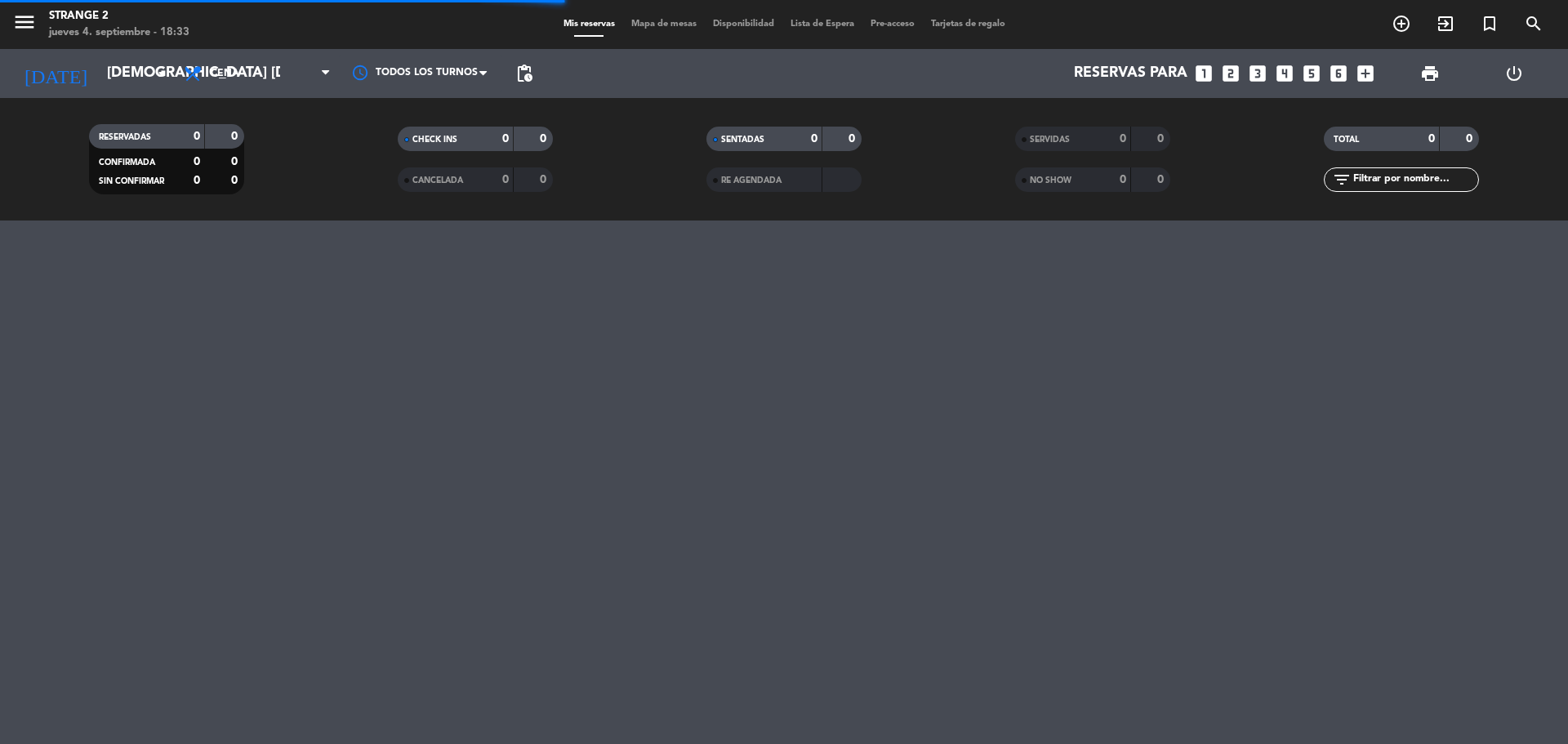
click at [676, 23] on span "Mapa de mesas" at bounding box center [664, 24] width 81 height 9
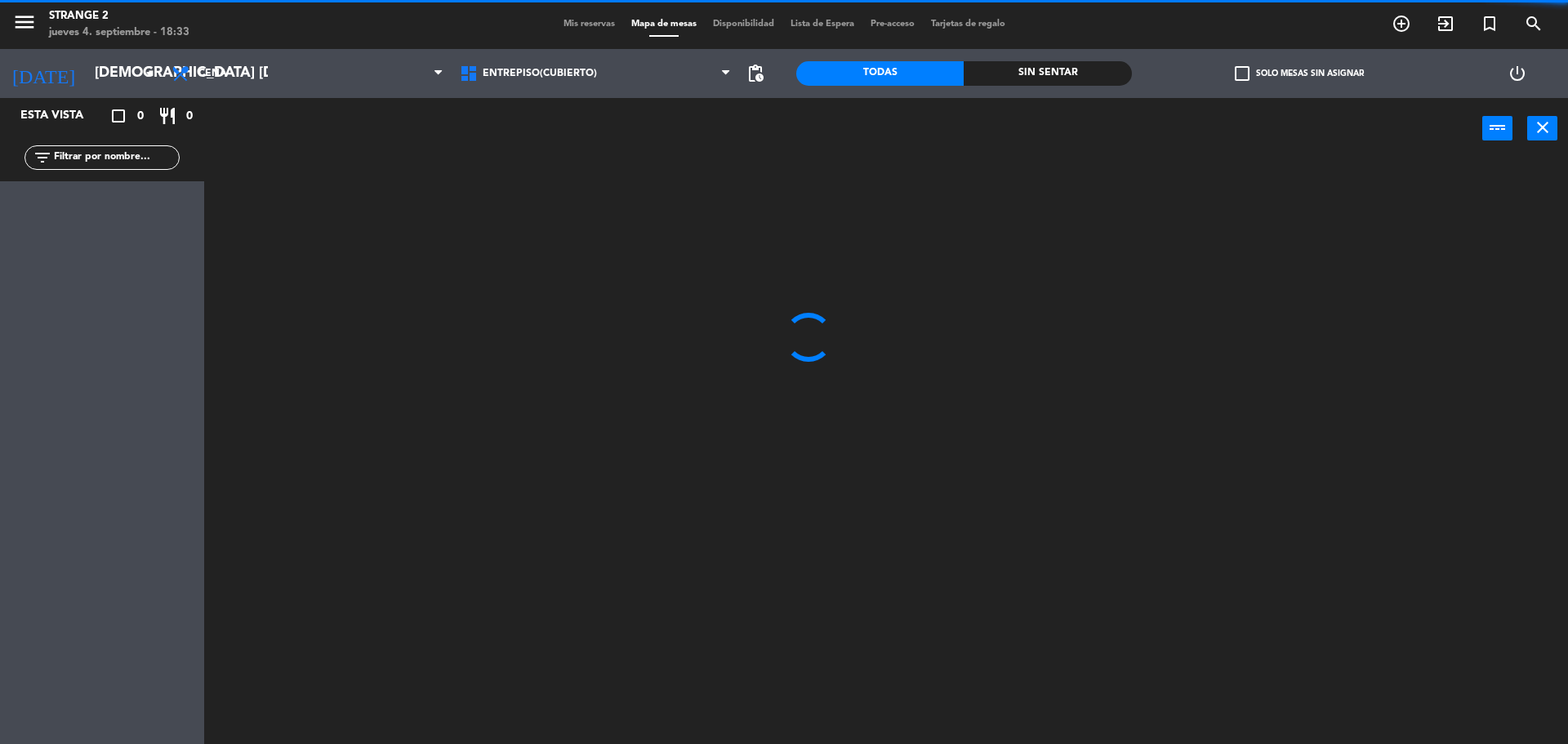
click at [530, 81] on span "Entrepiso(Cubierto)" at bounding box center [595, 73] width 288 height 36
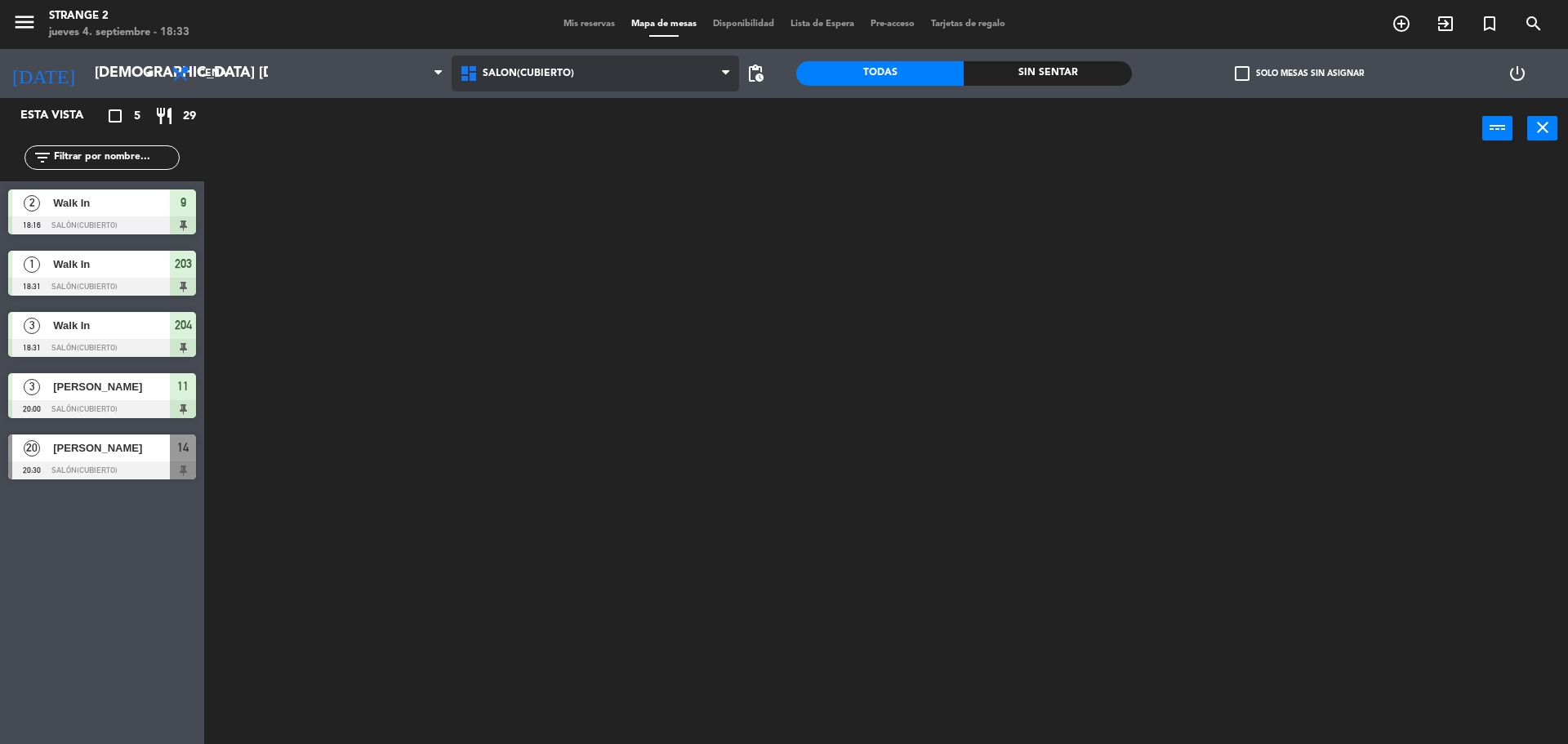
click at [538, 140] on ng-component "menu Strange 2 jueves 4. septiembre - 18:33 Mis reservas Mapa de mesas Disponib…" at bounding box center [784, 374] width 1568 height 749
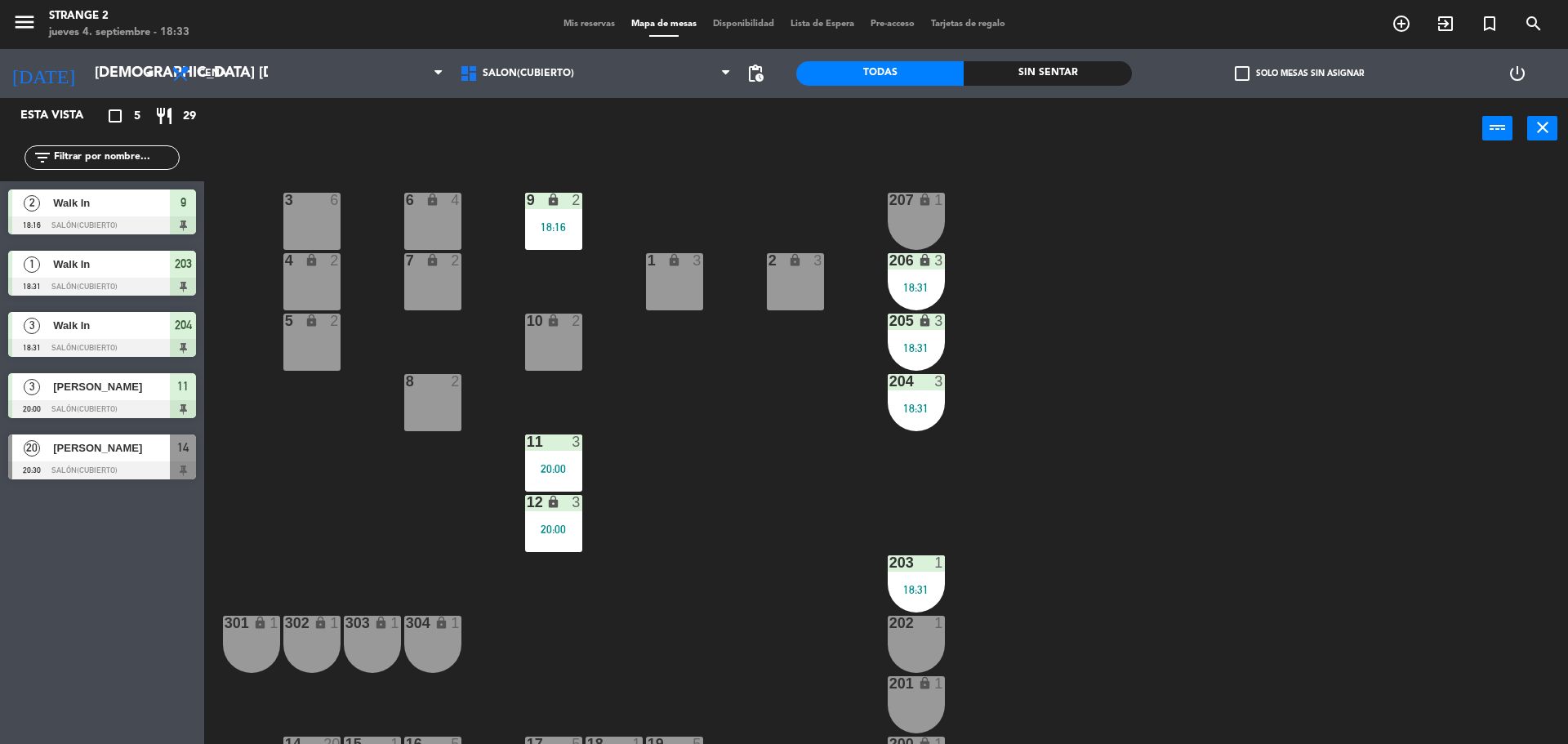
click at [435, 229] on div "6 lock 4" at bounding box center [433, 222] width 57 height 57
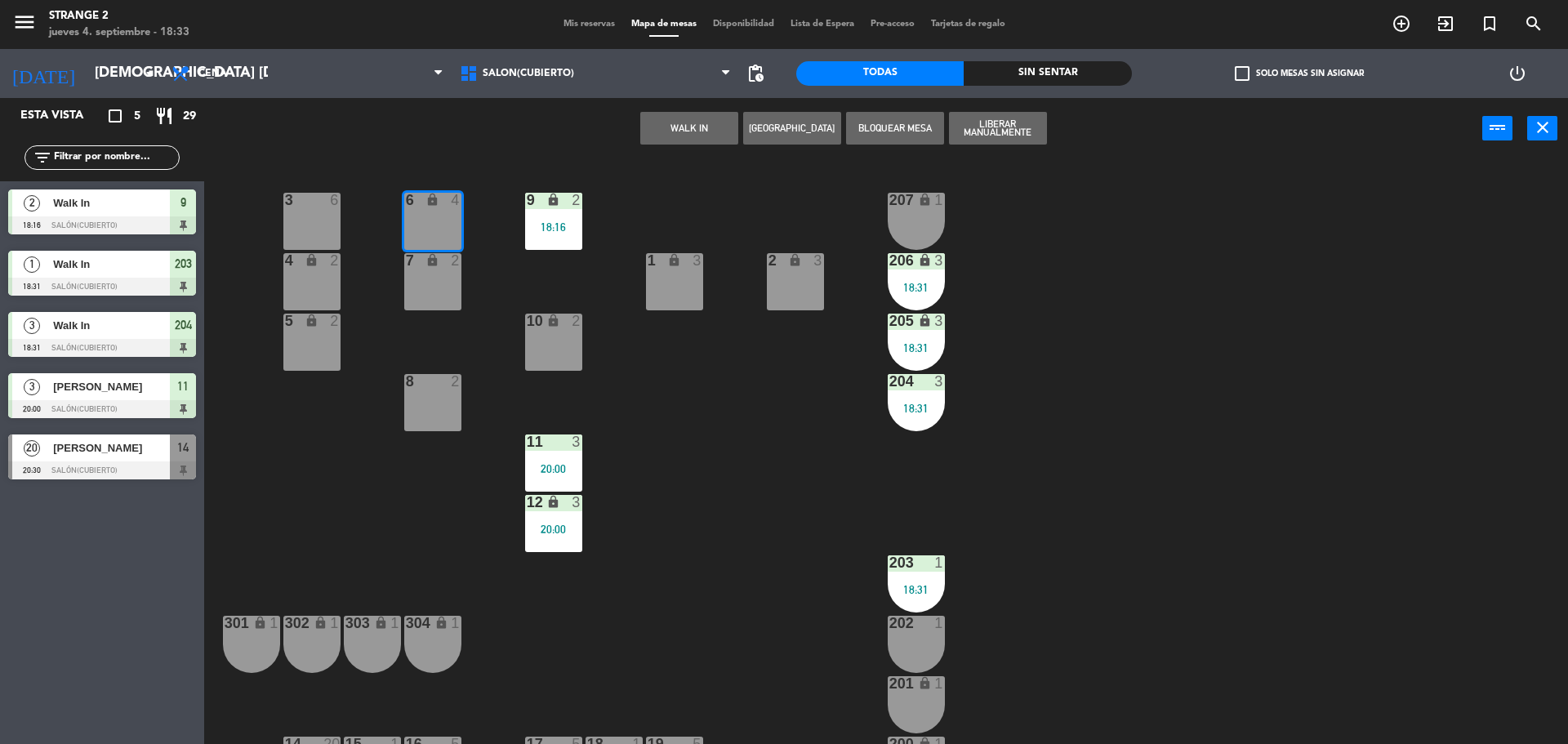
click at [440, 290] on div "7 lock 2" at bounding box center [433, 282] width 57 height 57
click at [694, 132] on button "WALK IN" at bounding box center [689, 127] width 98 height 32
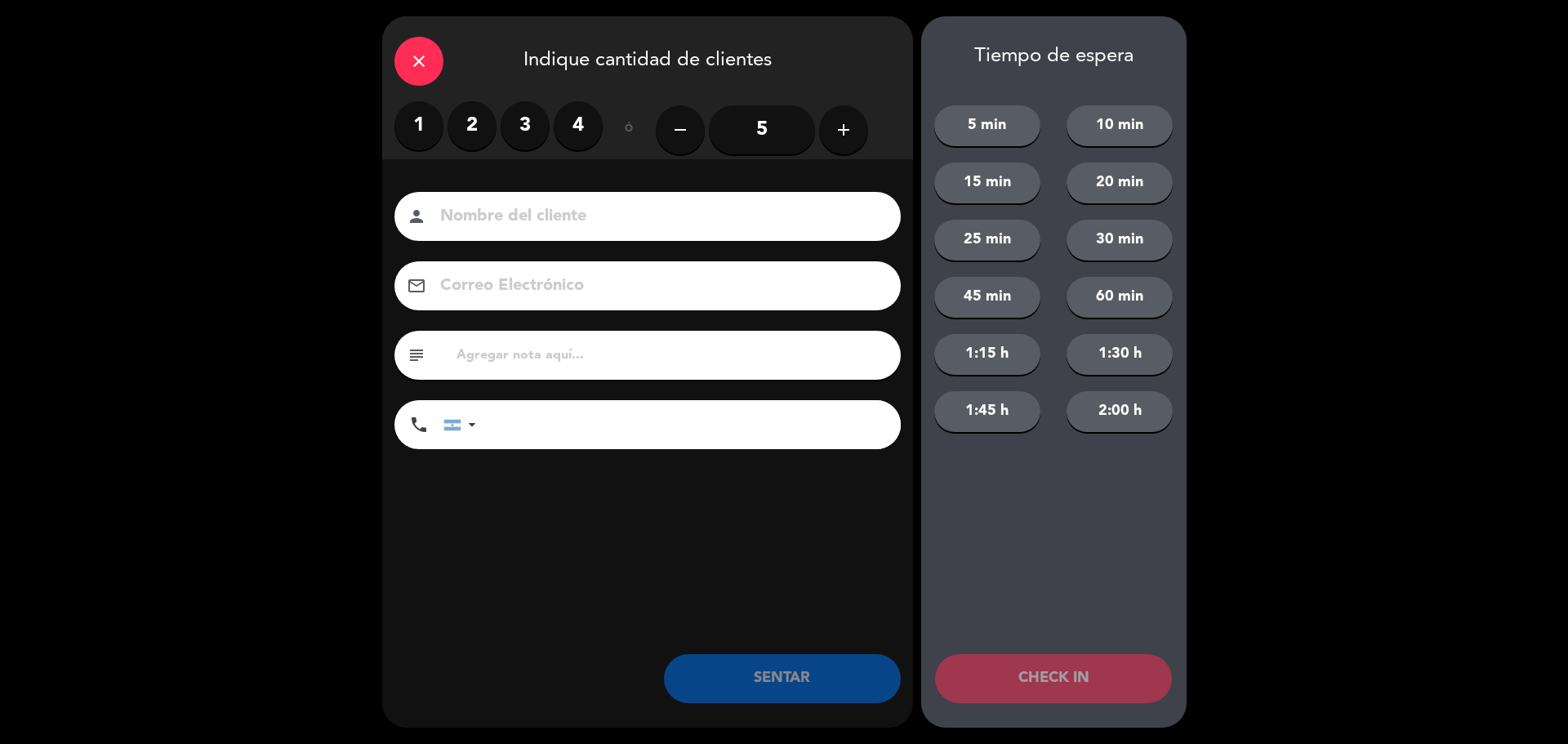
click at [576, 128] on label "4" at bounding box center [578, 126] width 49 height 49
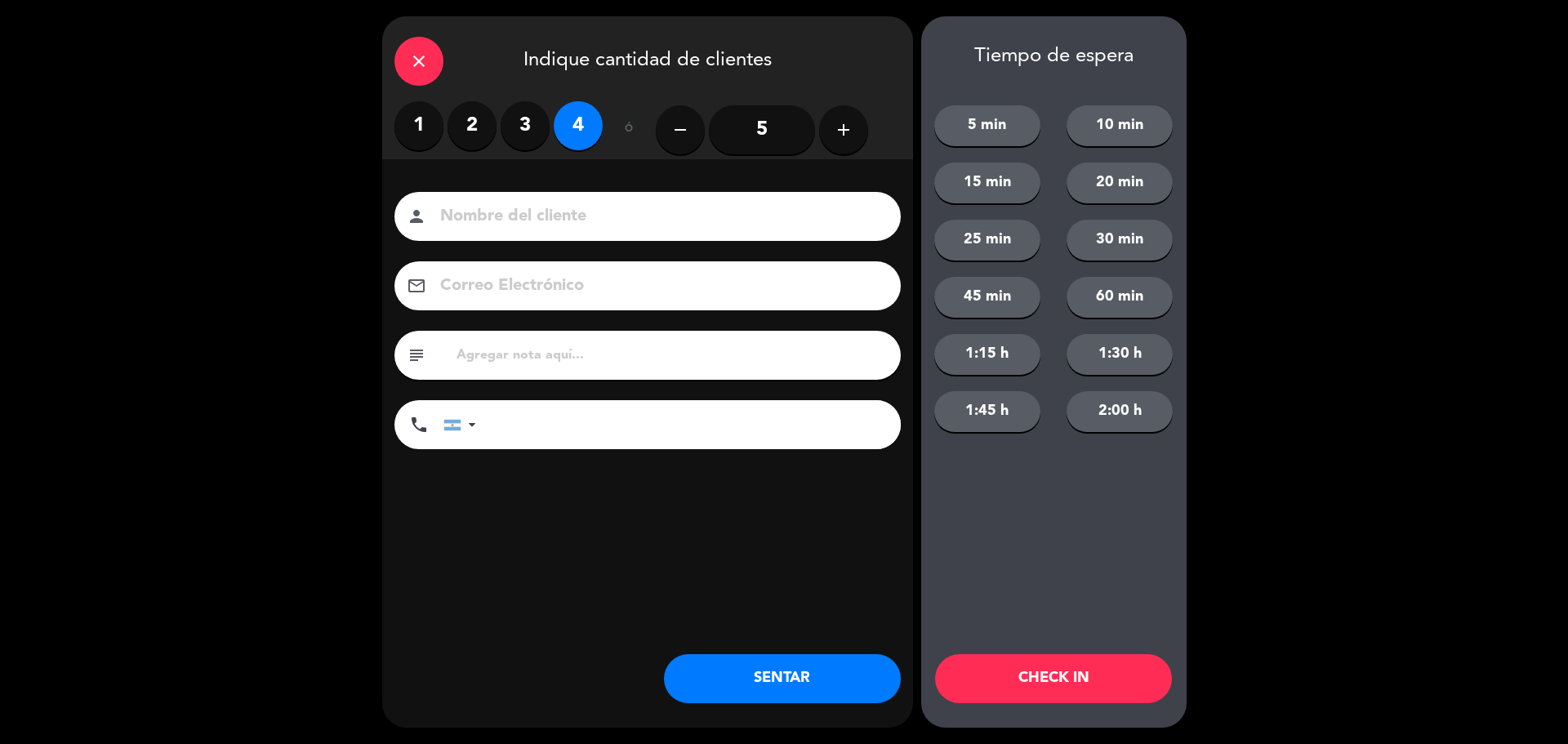
click at [762, 673] on button "SENTAR" at bounding box center [782, 678] width 237 height 49
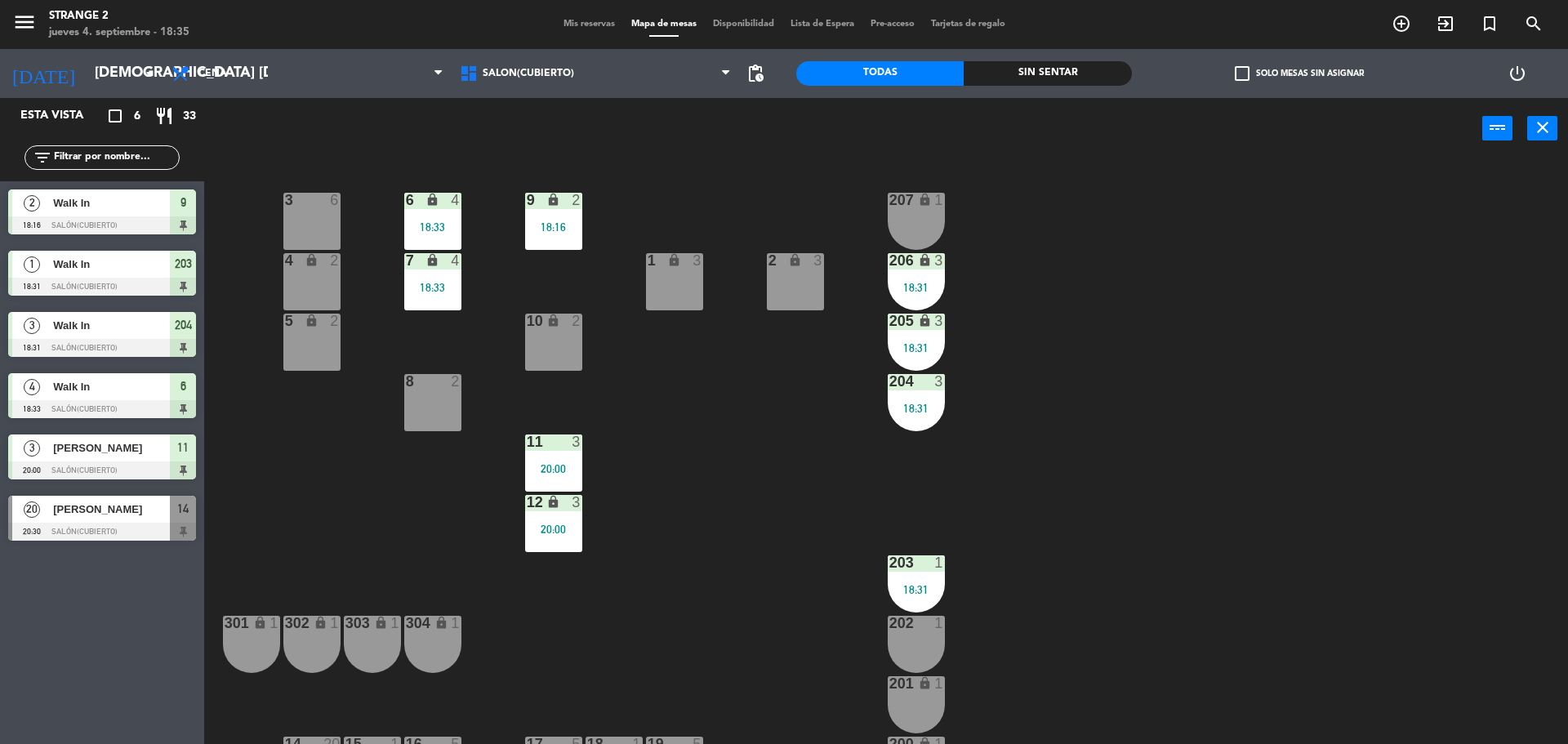
click at [731, 458] on div "3 6 6 lock 4 18:33 9 lock 2 18:16 207 lock 1 4 lock 2 7 lock 4 18:33 206 lock 3…" at bounding box center [893, 456] width 1348 height 585
